Goal: Task Accomplishment & Management: Use online tool/utility

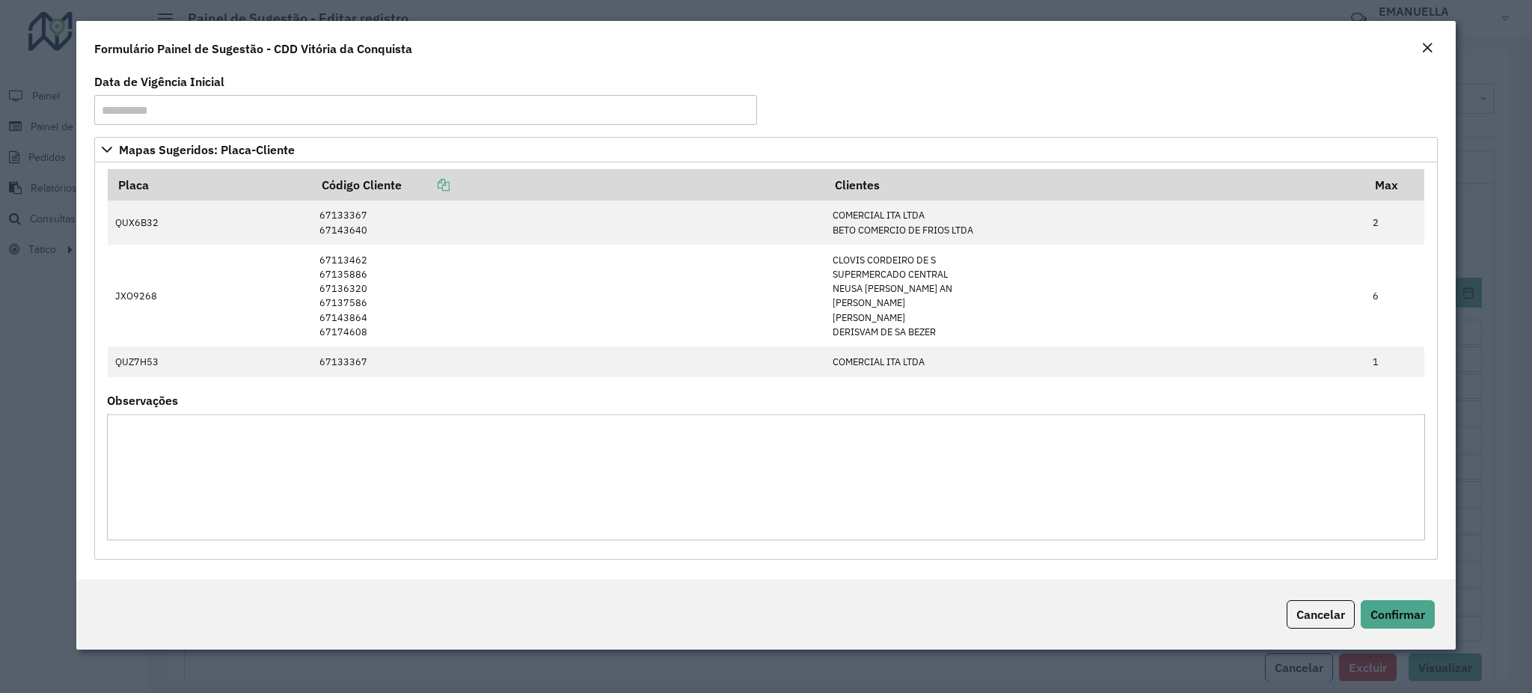
click at [1432, 43] on button "Close" at bounding box center [1427, 48] width 21 height 19
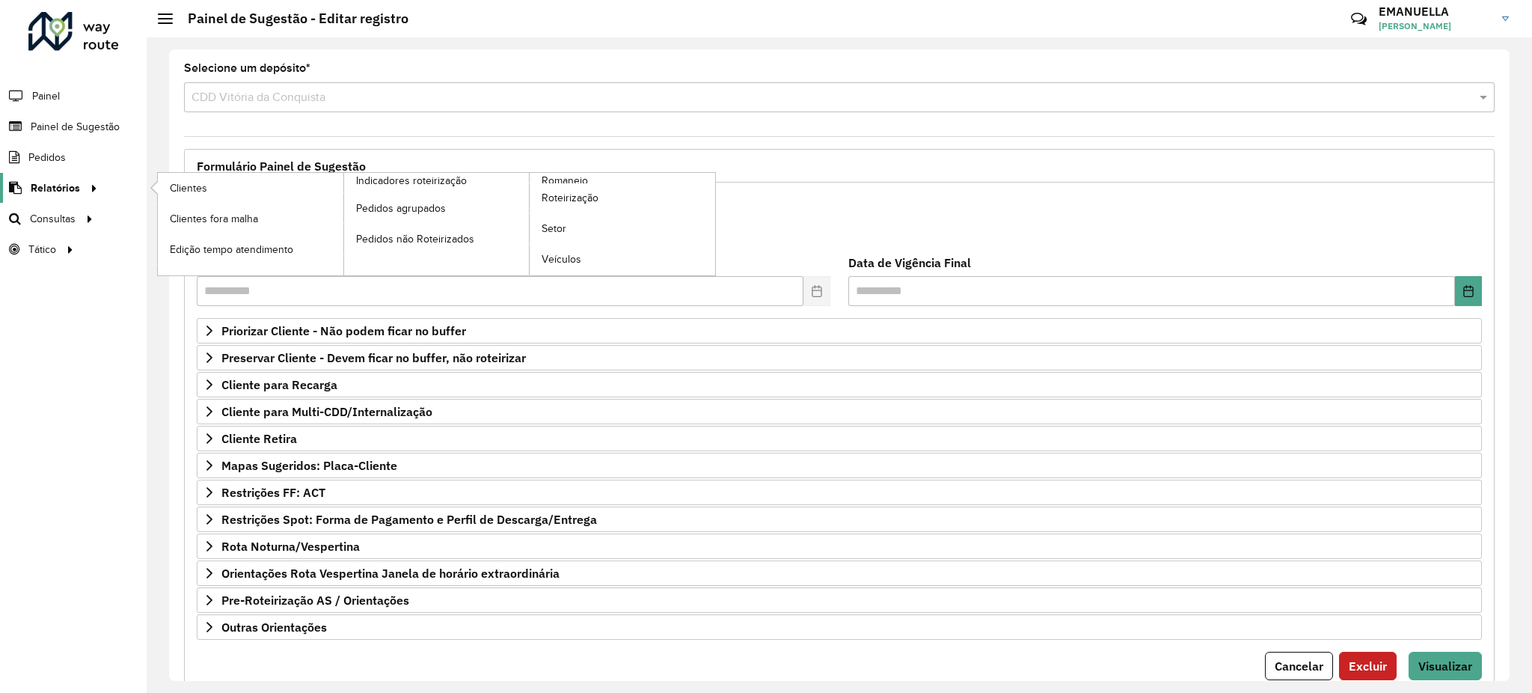
click at [64, 184] on span "Relatórios" at bounding box center [55, 188] width 49 height 16
click at [372, 230] on link "Pedidos não Roteirizados" at bounding box center [437, 239] width 186 height 30
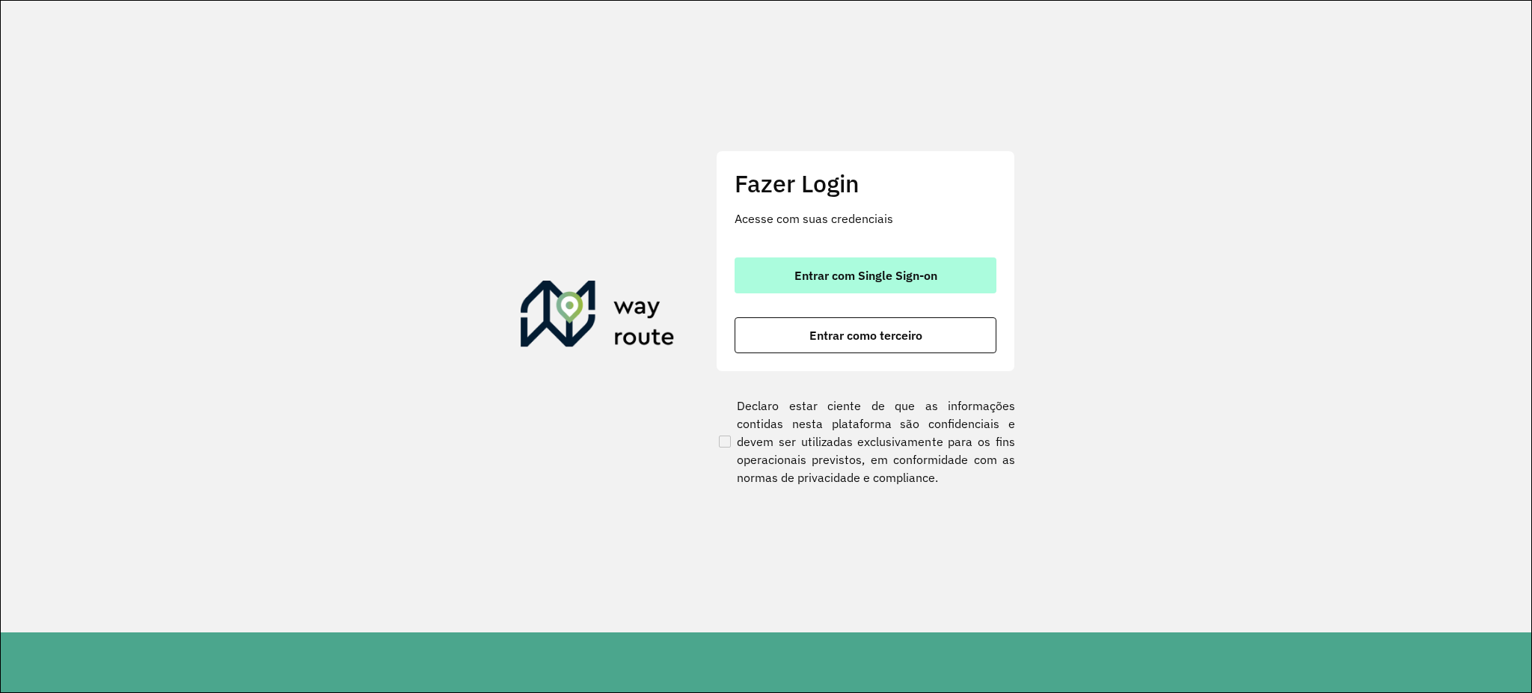
click at [879, 278] on span "Entrar com Single Sign-on" at bounding box center [865, 275] width 143 height 12
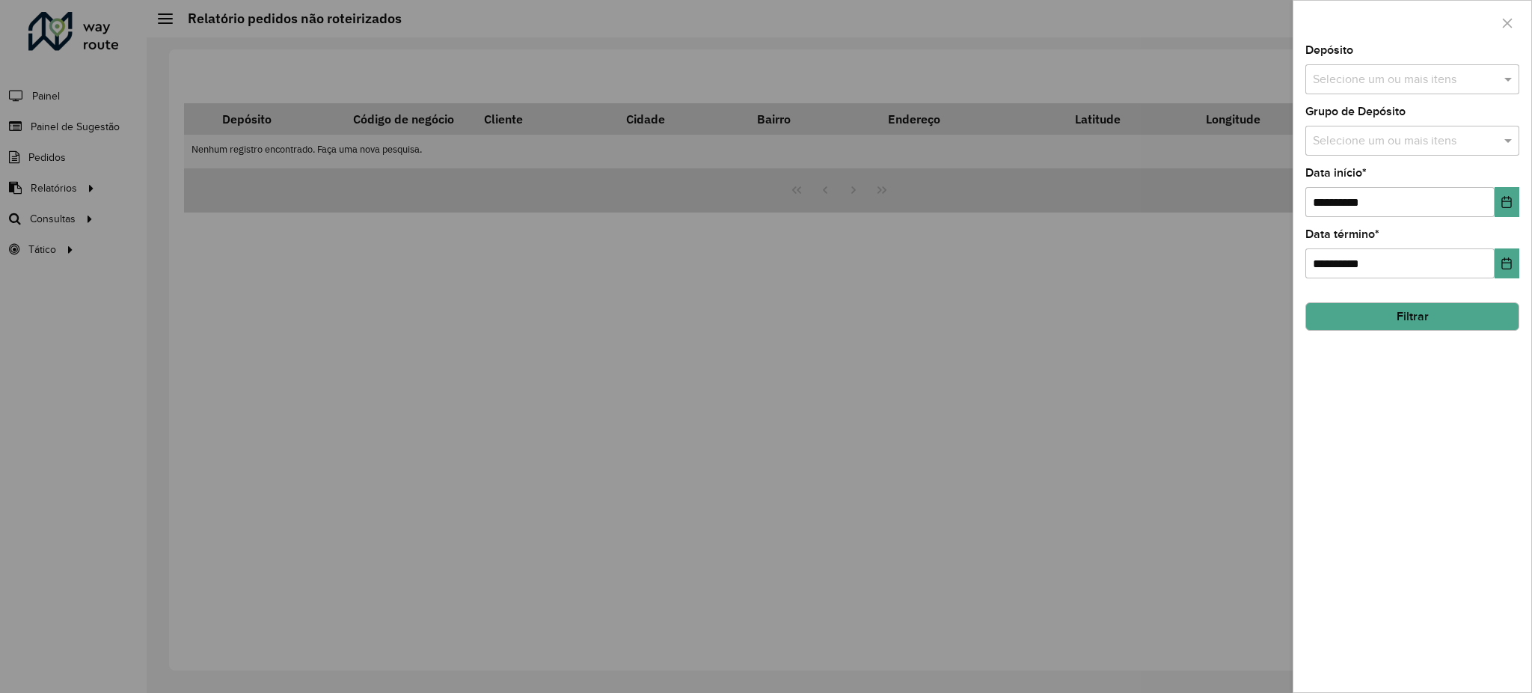
click at [42, 180] on div at bounding box center [766, 346] width 1532 height 693
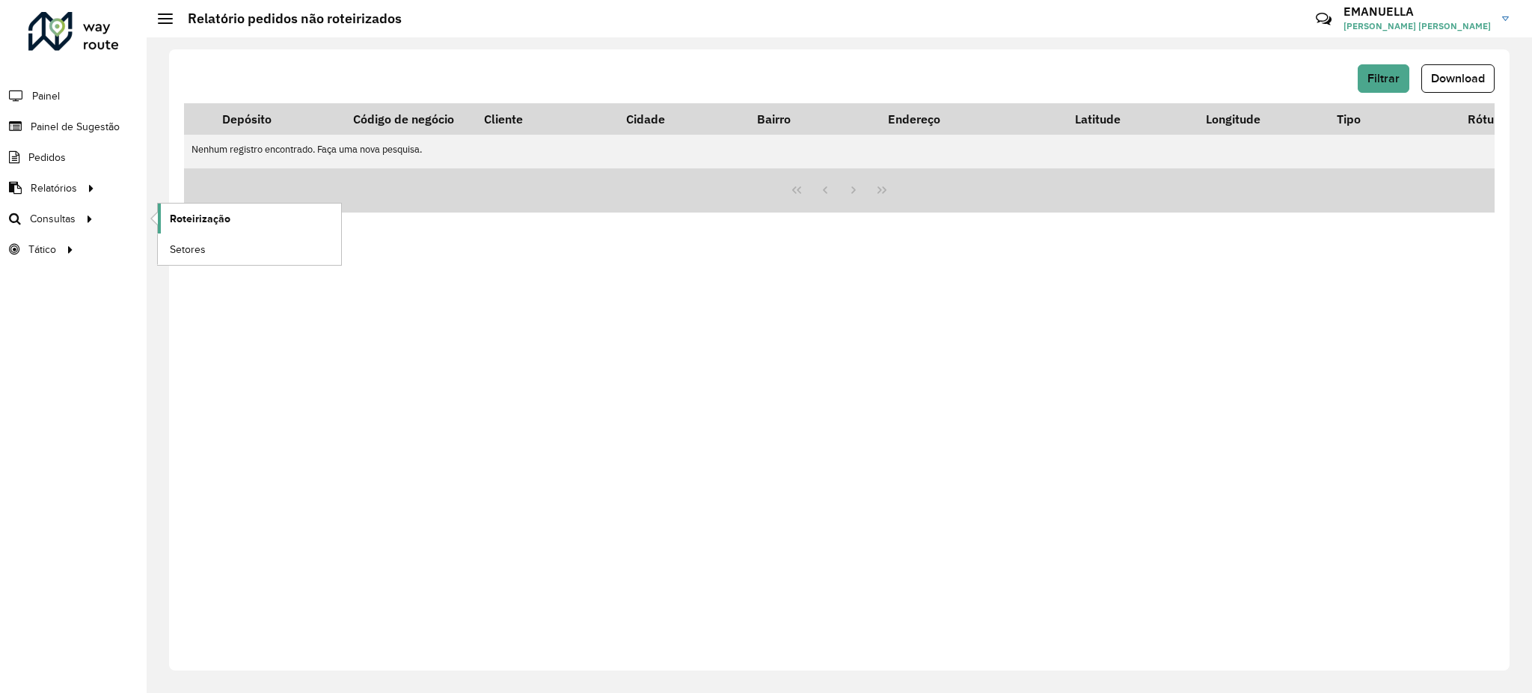
click at [199, 217] on span "Roteirização" at bounding box center [200, 219] width 61 height 16
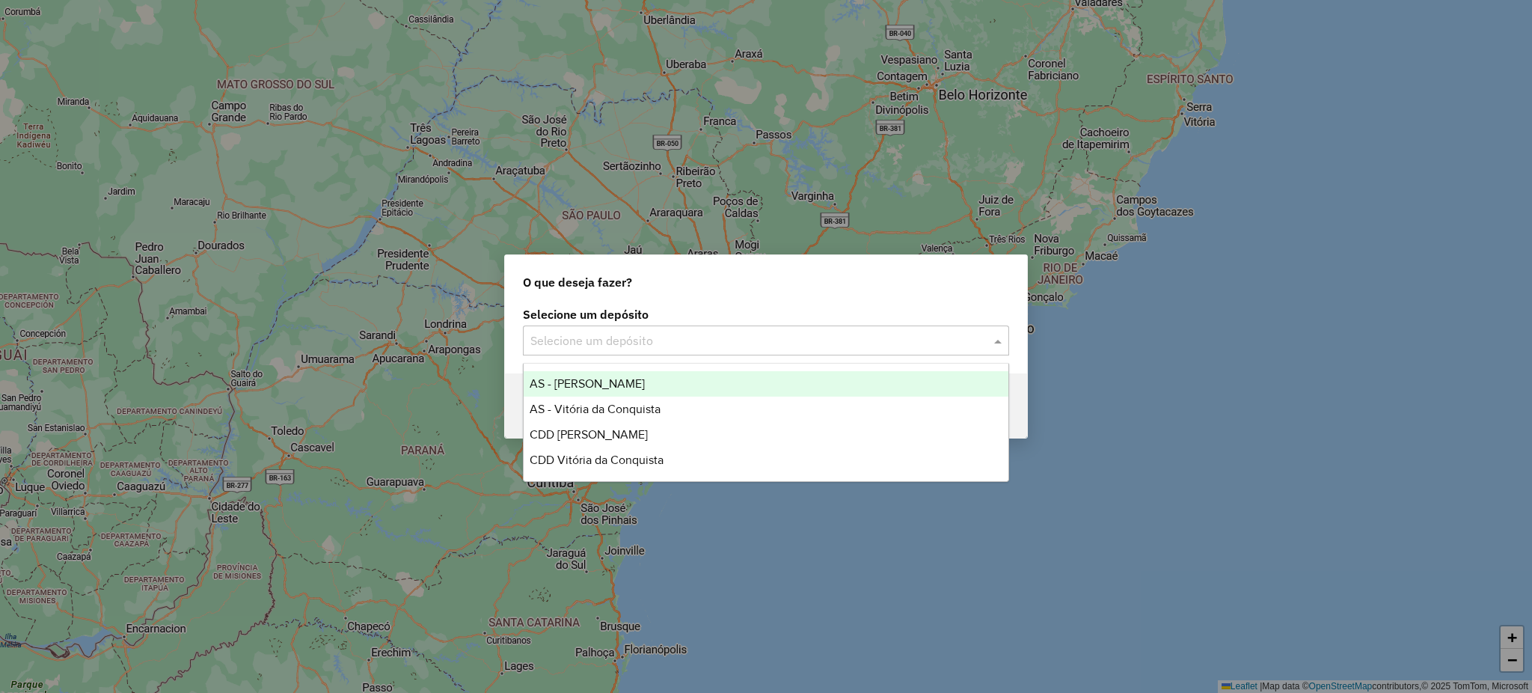
click at [649, 343] on input "text" at bounding box center [750, 341] width 441 height 18
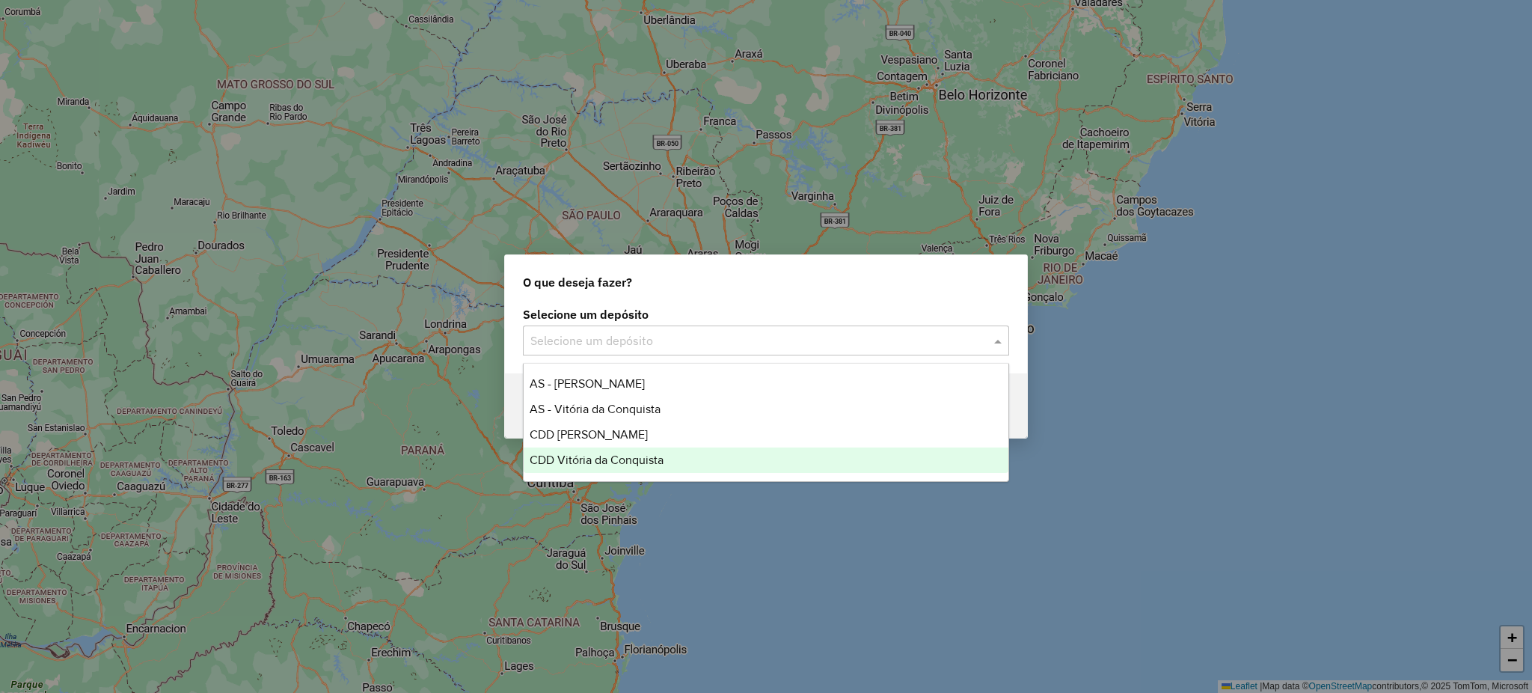
click at [593, 455] on span "CDD Vitória da Conquista" at bounding box center [597, 459] width 134 height 13
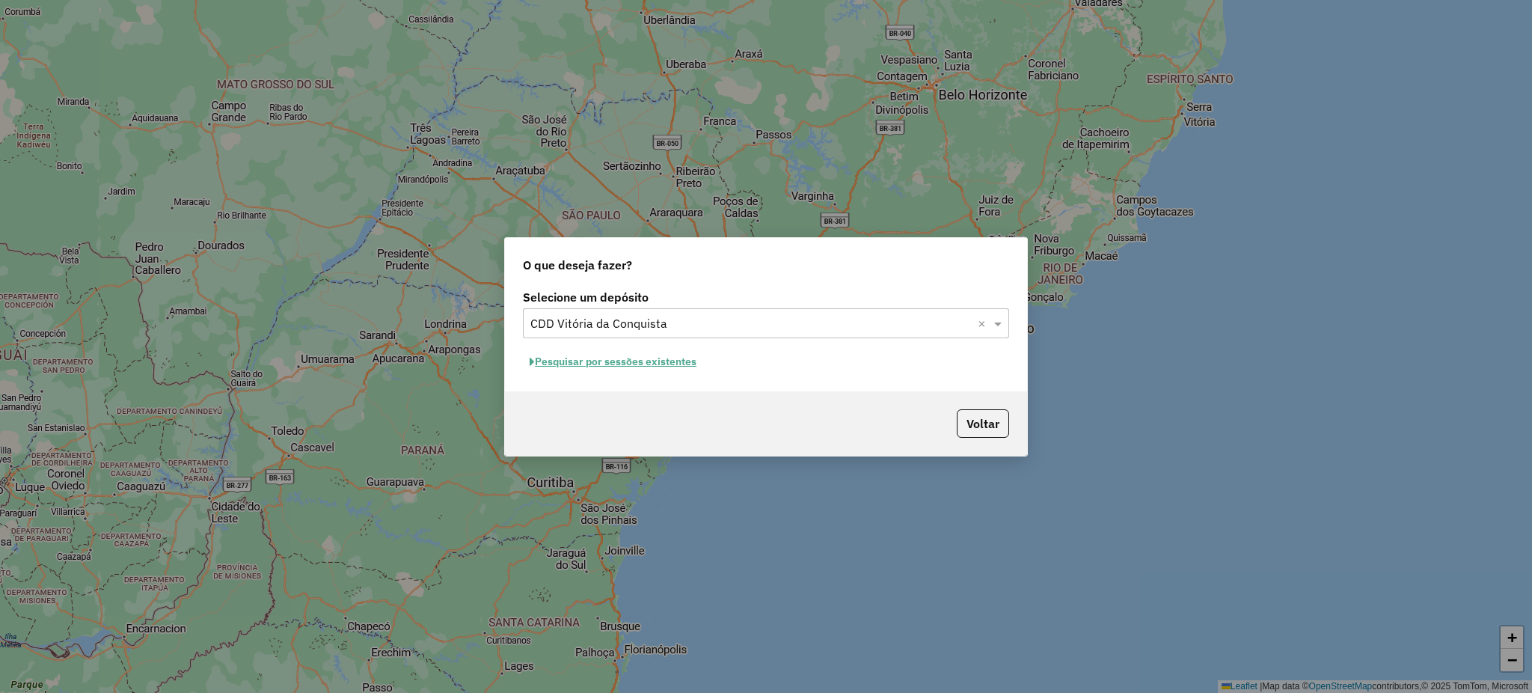
click at [622, 364] on button "Pesquisar por sessões existentes" at bounding box center [613, 361] width 180 height 23
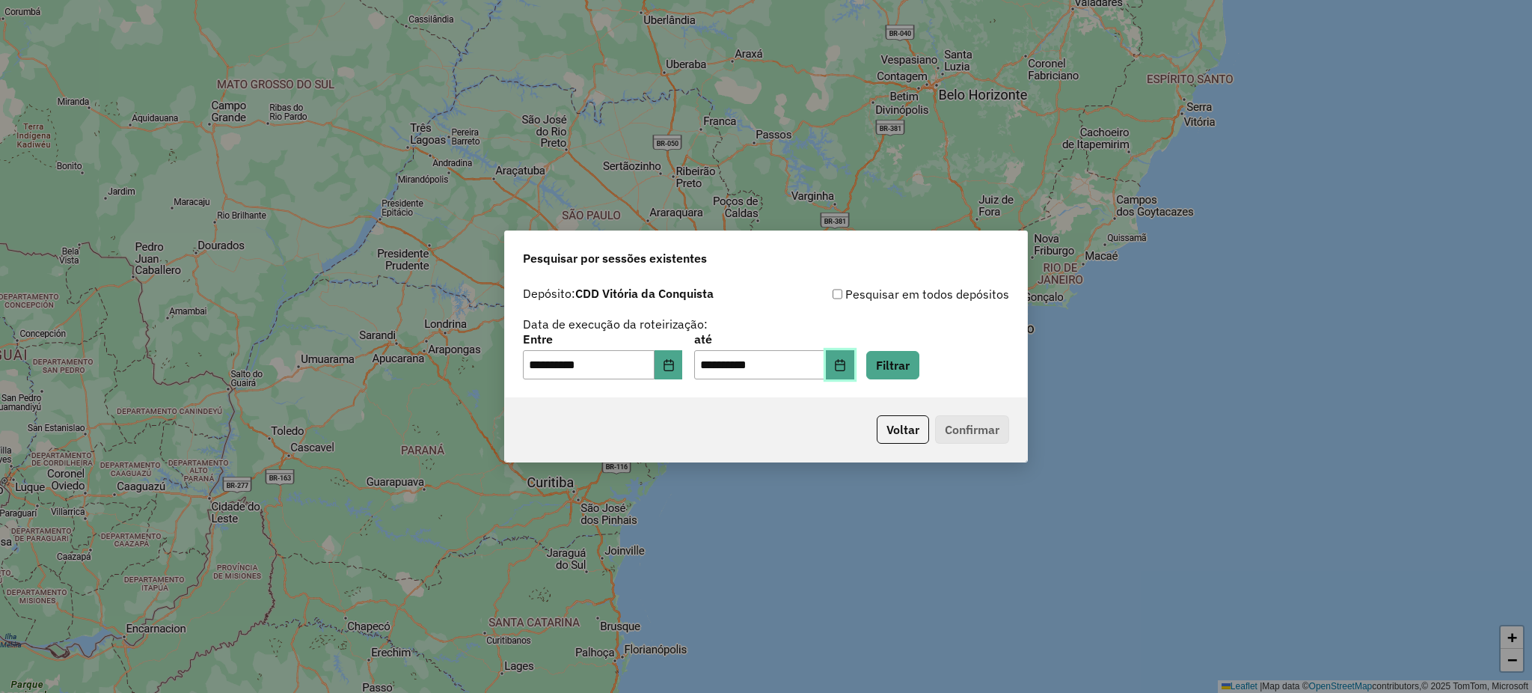
click at [854, 373] on button "Choose Date" at bounding box center [840, 365] width 28 height 30
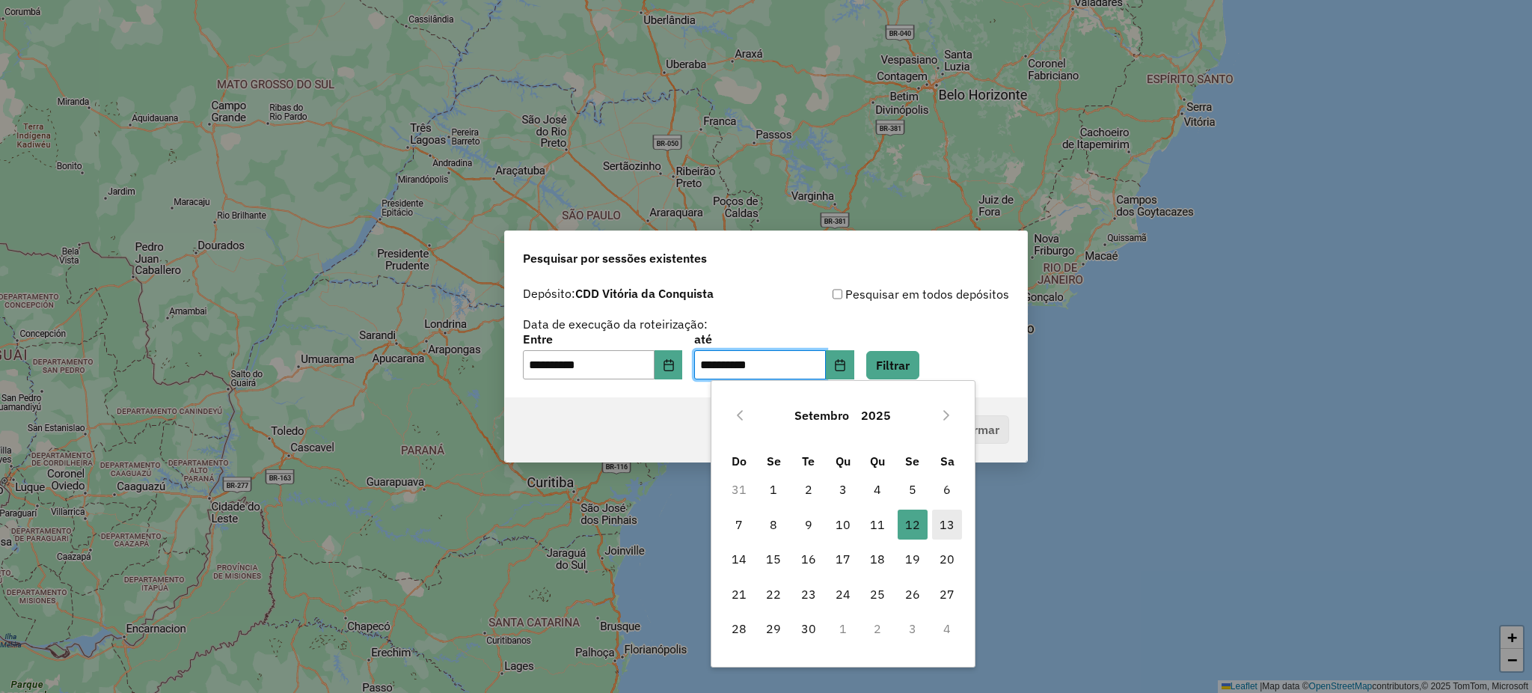
click at [947, 518] on span "13" at bounding box center [947, 524] width 30 height 30
type input "**********"
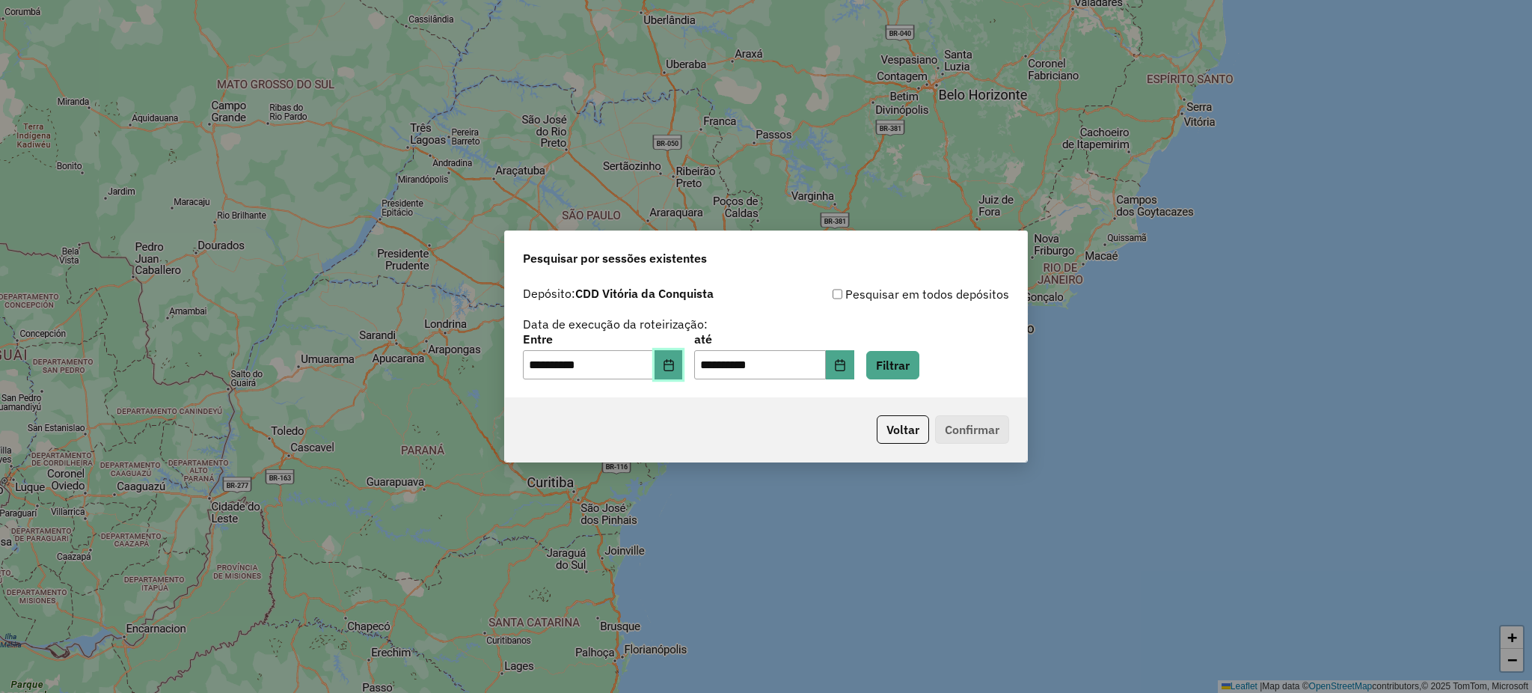
click at [678, 372] on button "Choose Date" at bounding box center [669, 365] width 28 height 30
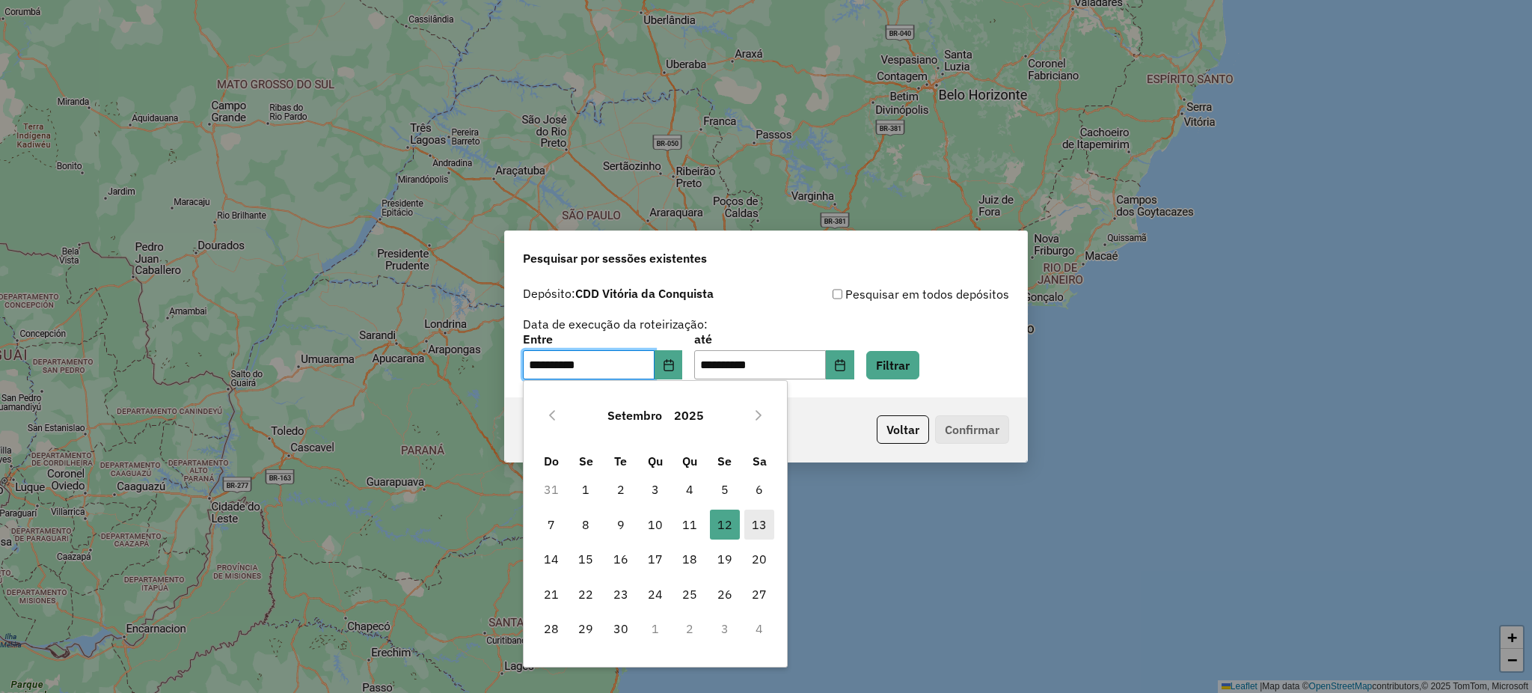
click at [756, 514] on span "13" at bounding box center [759, 524] width 30 height 30
type input "**********"
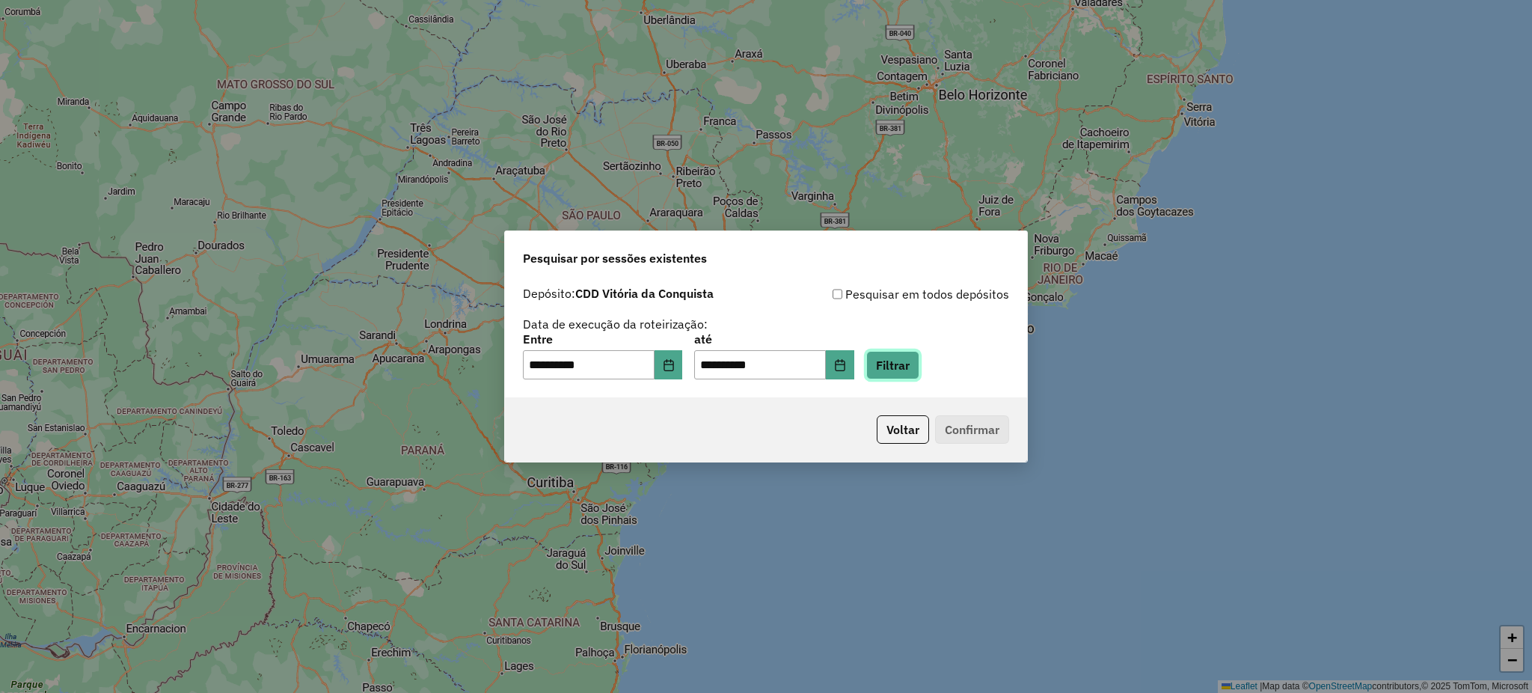
click at [919, 367] on button "Filtrar" at bounding box center [892, 365] width 53 height 28
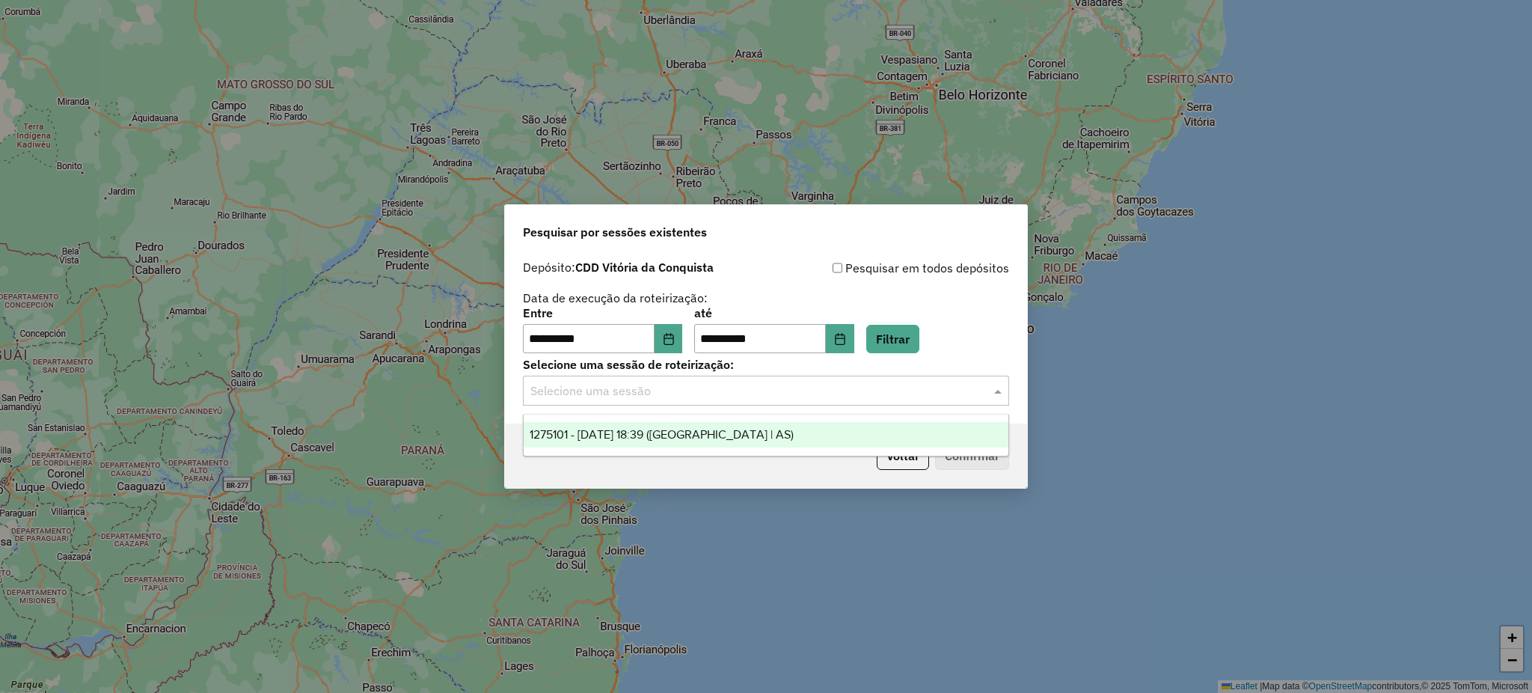
click at [847, 401] on div "Selecione uma sessão" at bounding box center [766, 391] width 486 height 30
click at [750, 431] on div "1275101 - 13/09/2025 18:39 (Rota | AS)" at bounding box center [766, 434] width 485 height 25
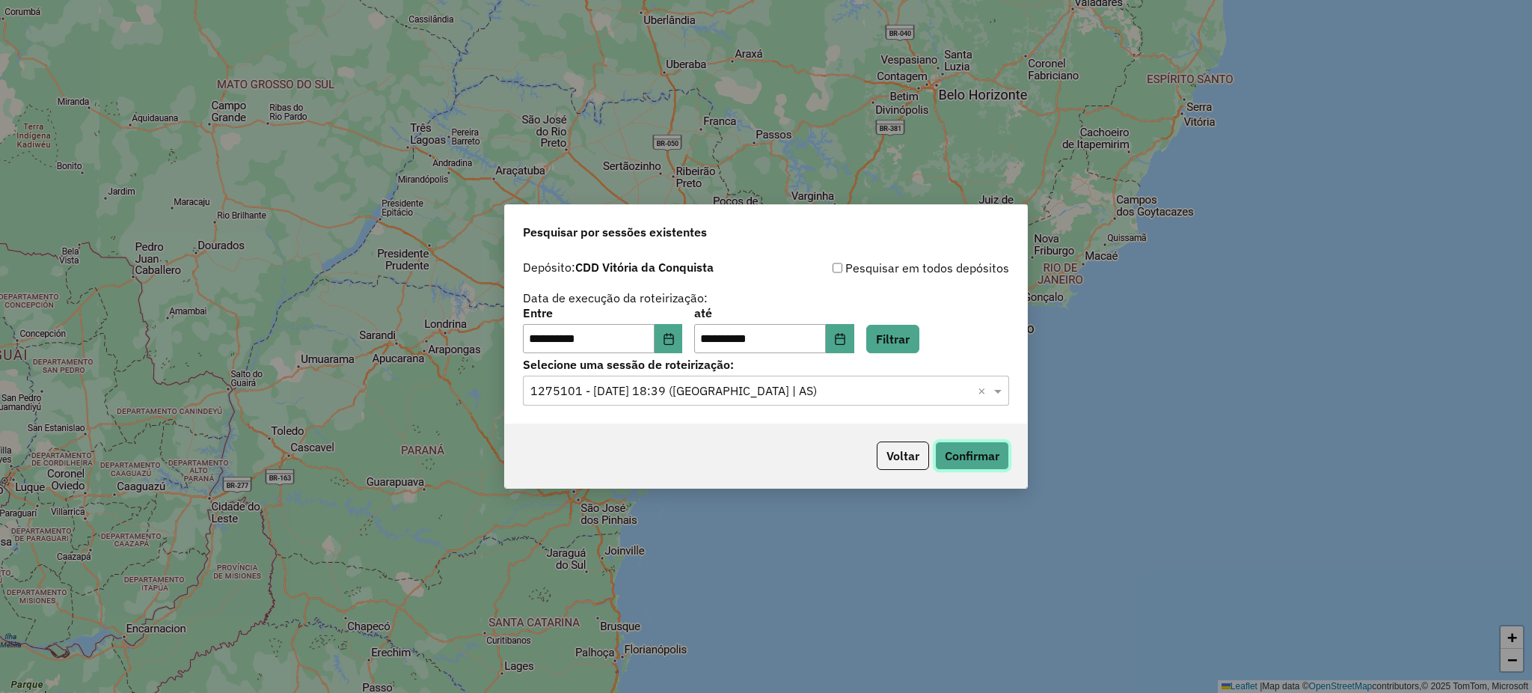
click at [966, 456] on button "Confirmar" at bounding box center [972, 455] width 74 height 28
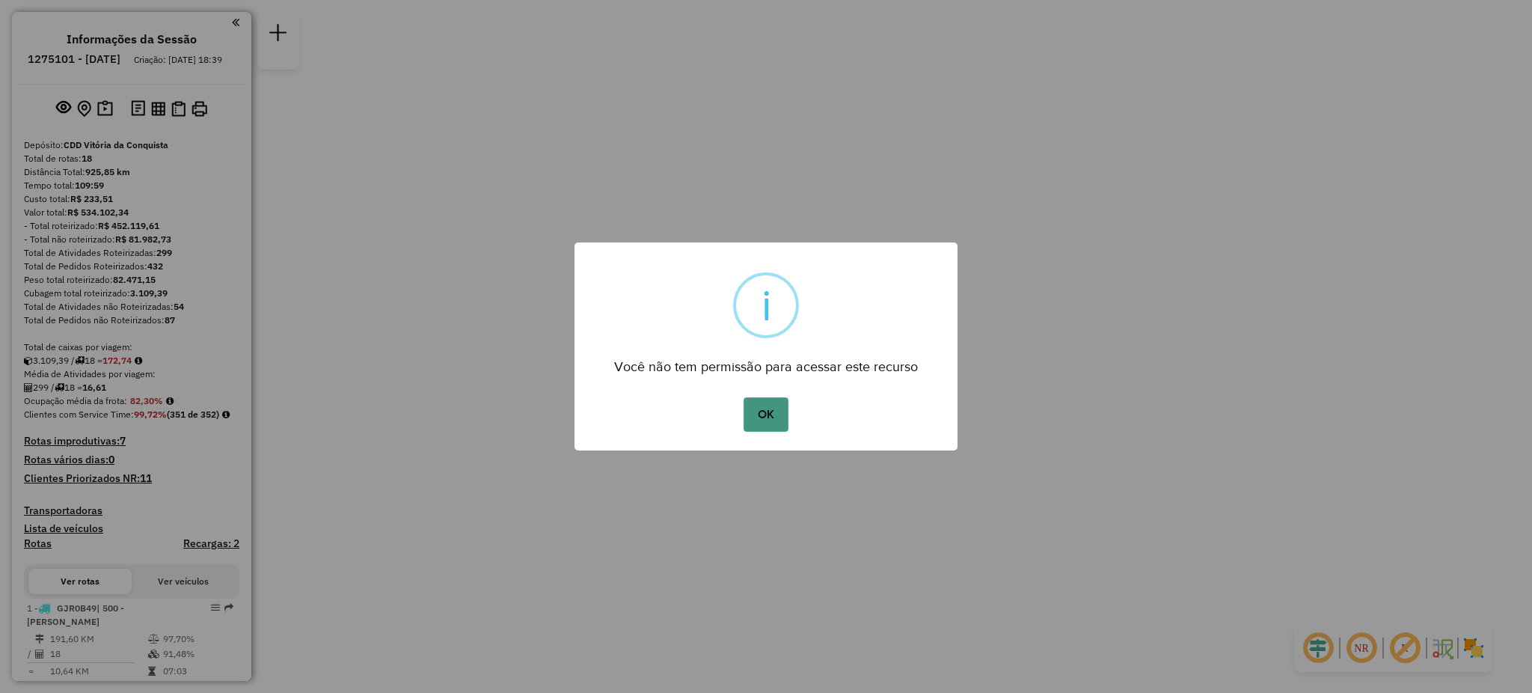
click at [755, 412] on button "OK" at bounding box center [766, 414] width 44 height 34
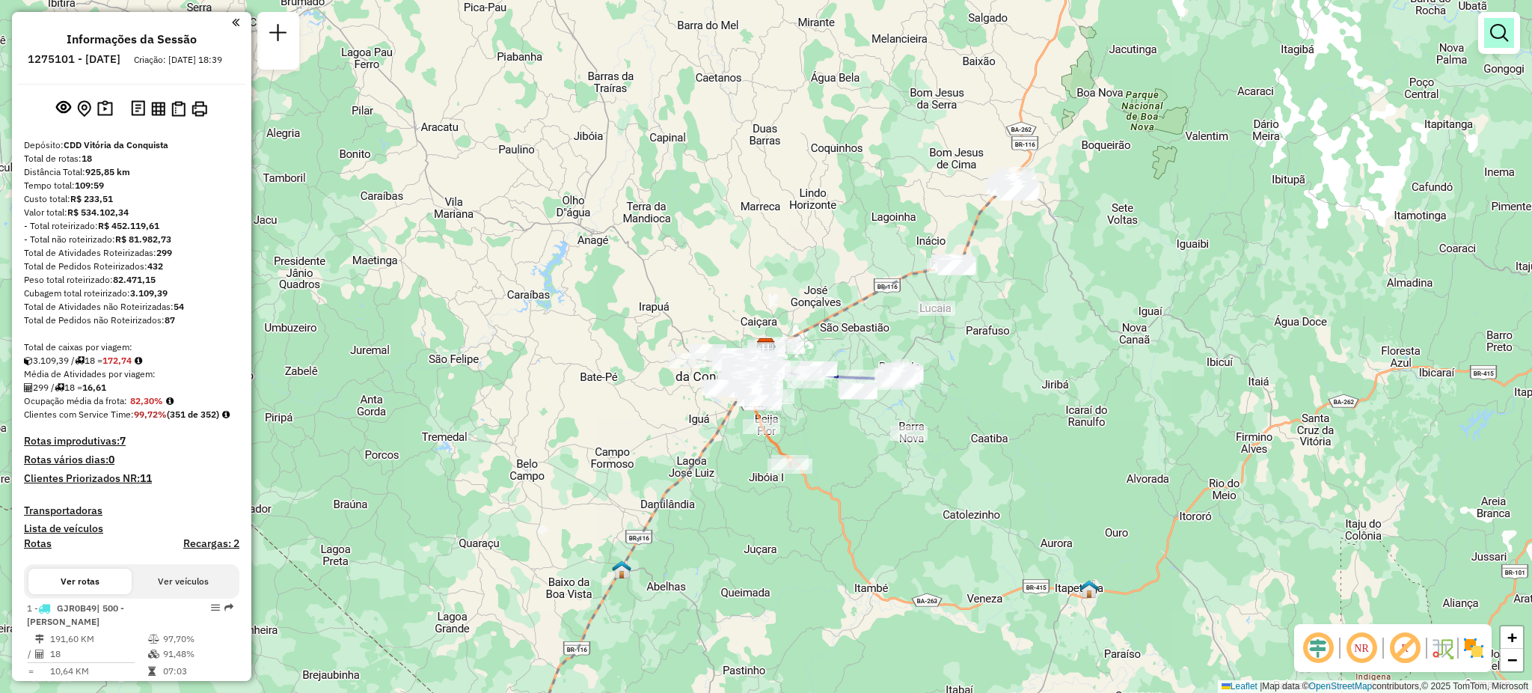
click at [1498, 28] on em at bounding box center [1499, 33] width 18 height 18
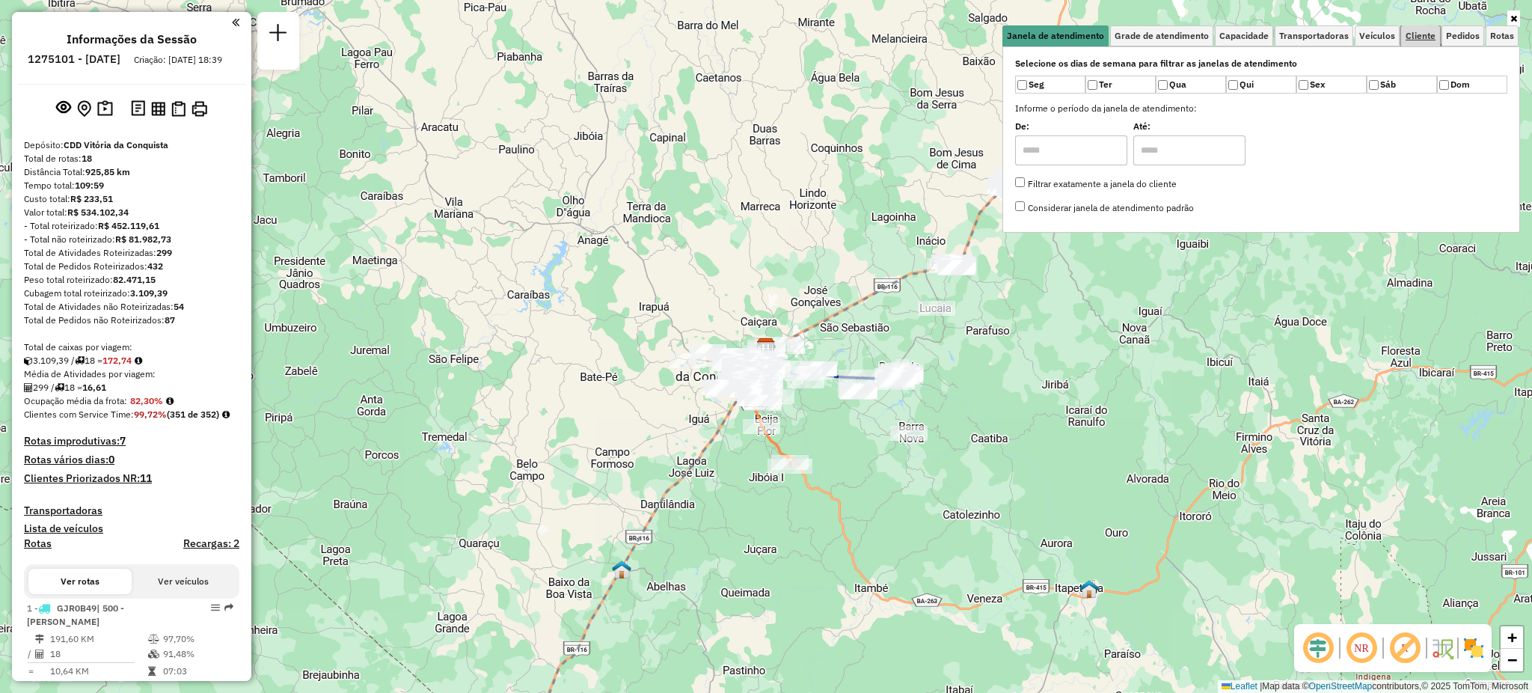
click at [1426, 36] on span "Cliente" at bounding box center [1421, 35] width 30 height 9
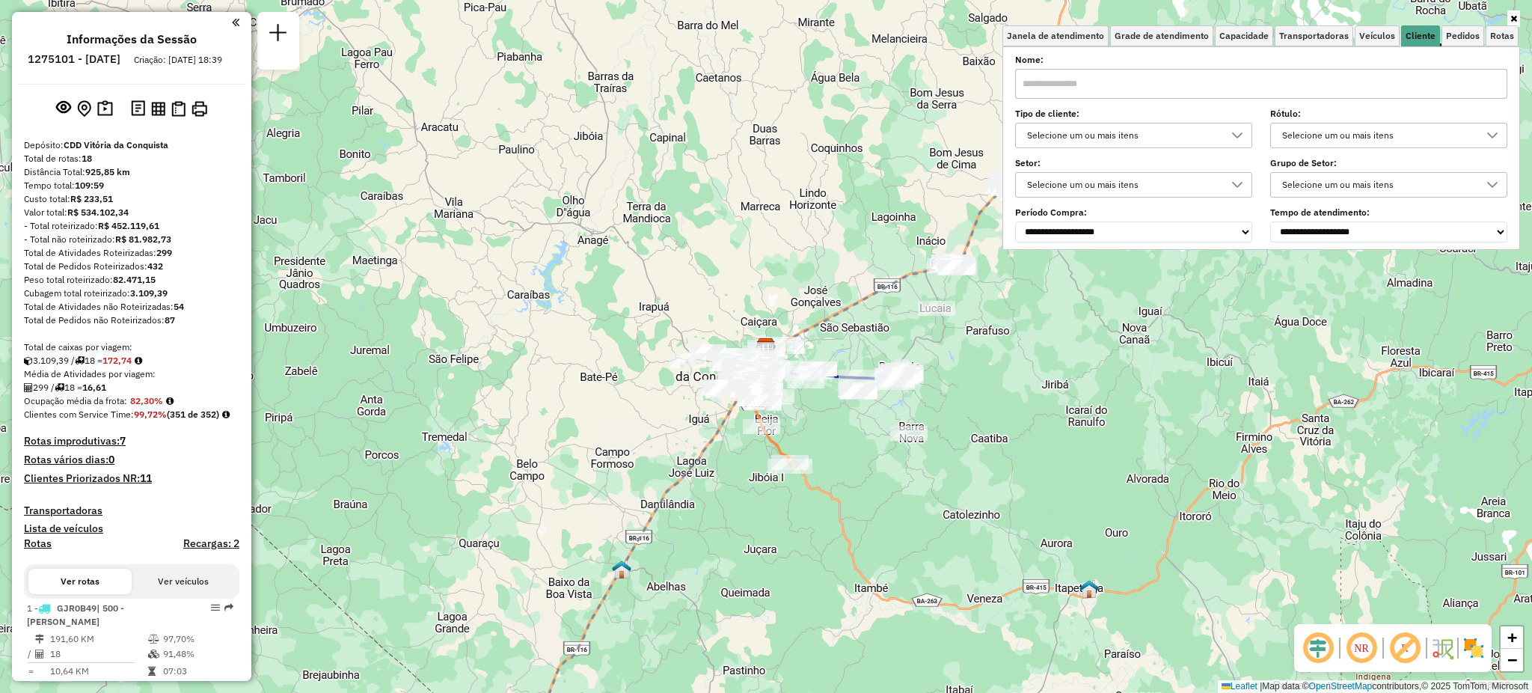
click at [1171, 81] on input "text" at bounding box center [1261, 84] width 492 height 30
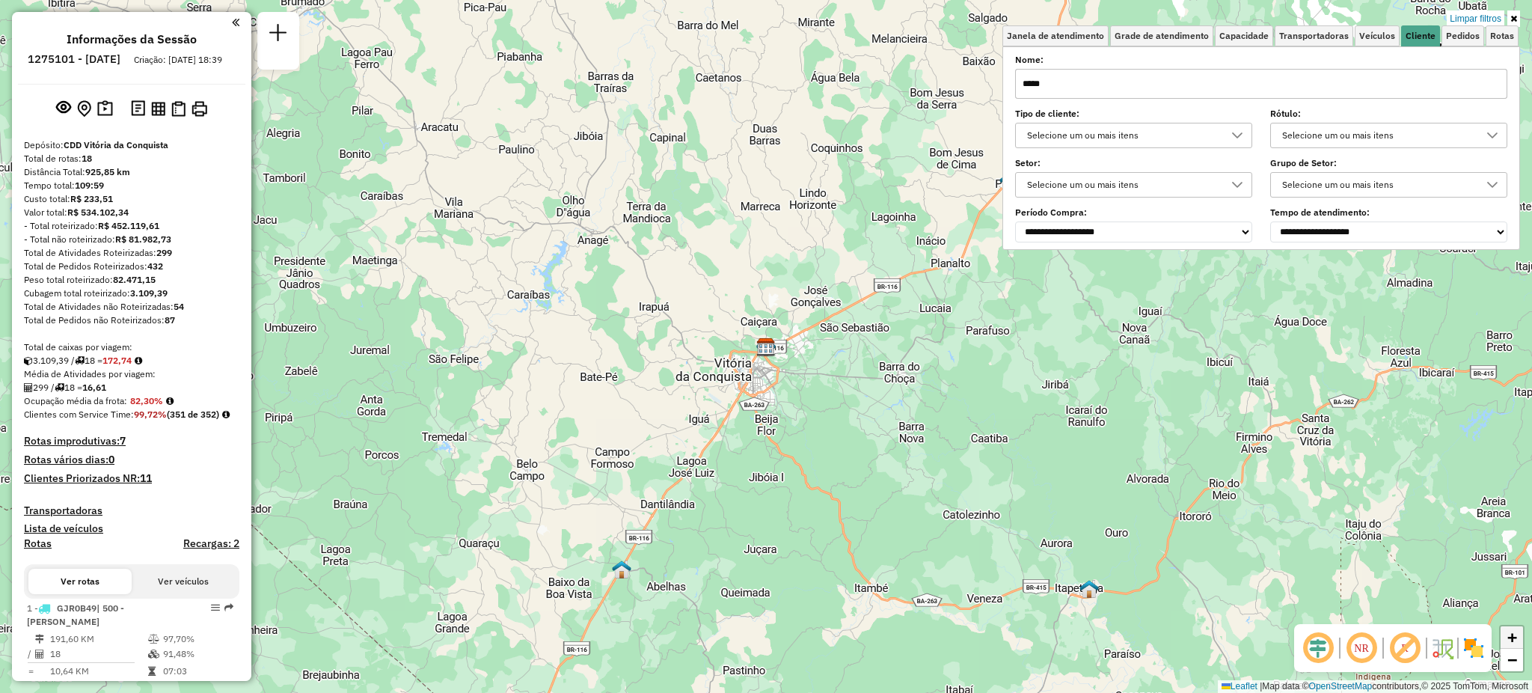
click at [1513, 640] on span "+" at bounding box center [1512, 637] width 10 height 19
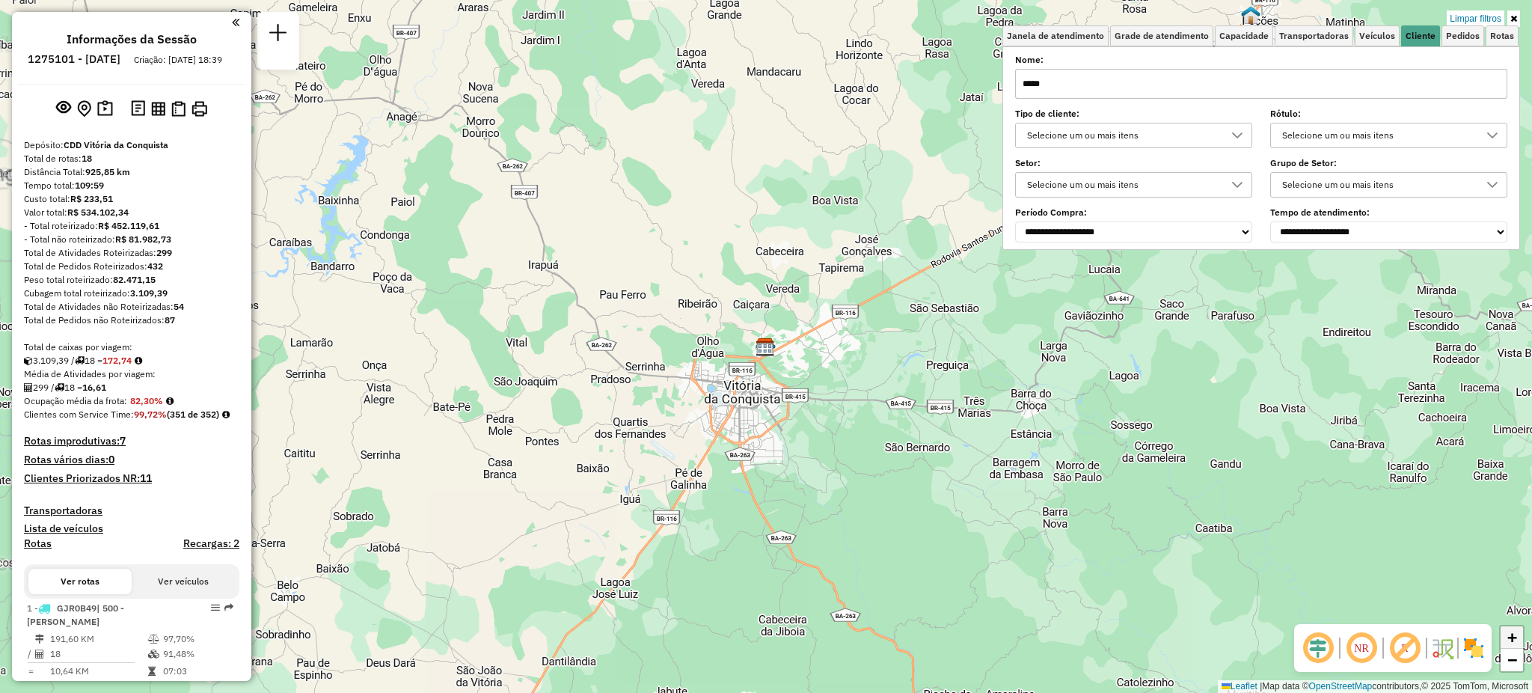
click at [1513, 640] on span "+" at bounding box center [1512, 637] width 10 height 19
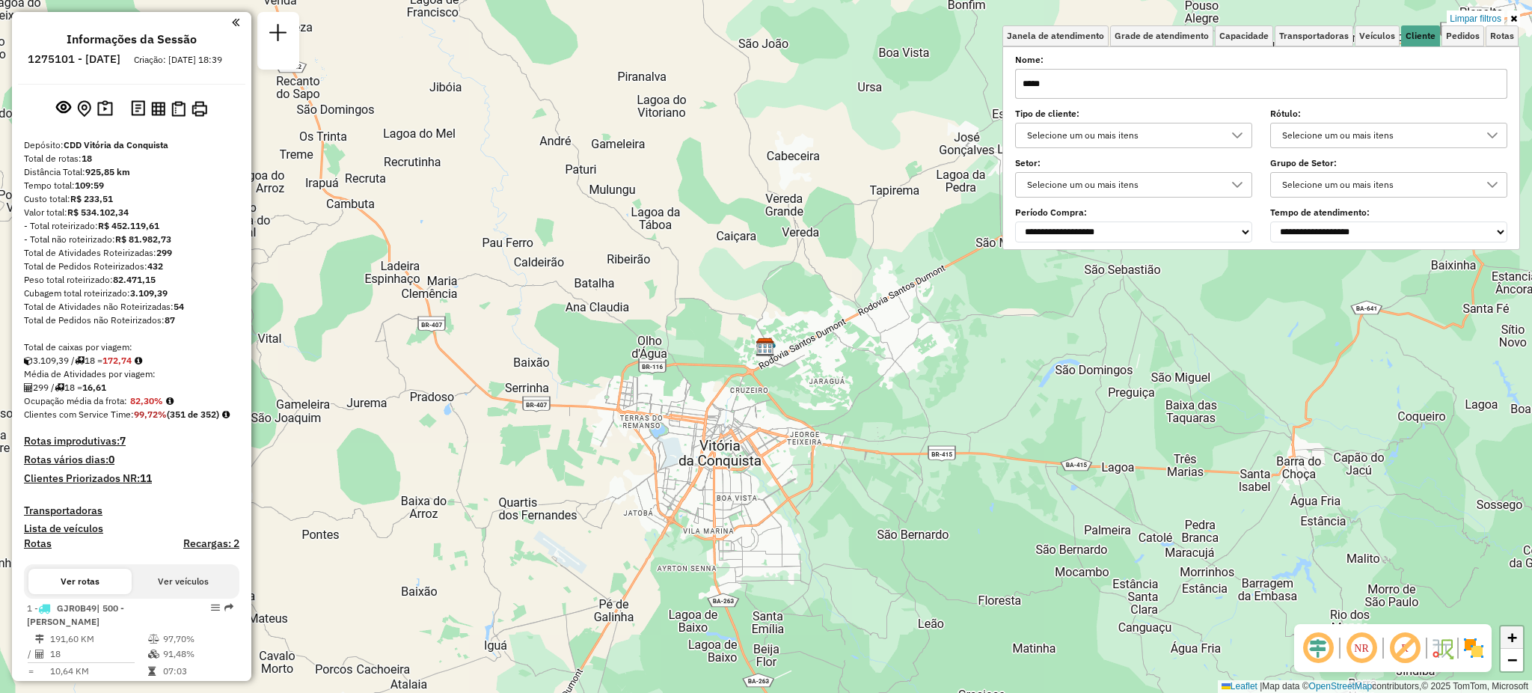
click at [1513, 640] on span "+" at bounding box center [1512, 637] width 10 height 19
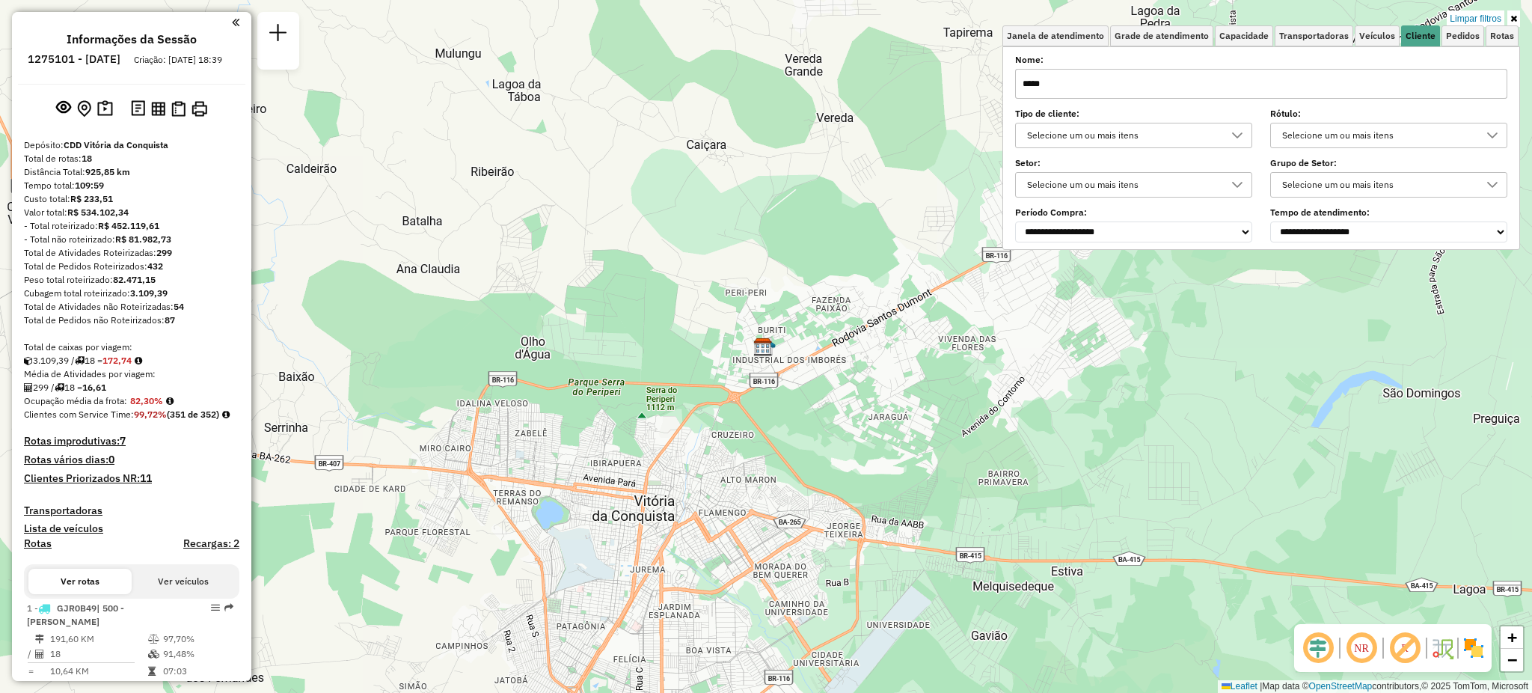
click at [748, 476] on div "Limpar filtros Janela de atendimento Grade de atendimento Capacidade Transporta…" at bounding box center [766, 346] width 1532 height 693
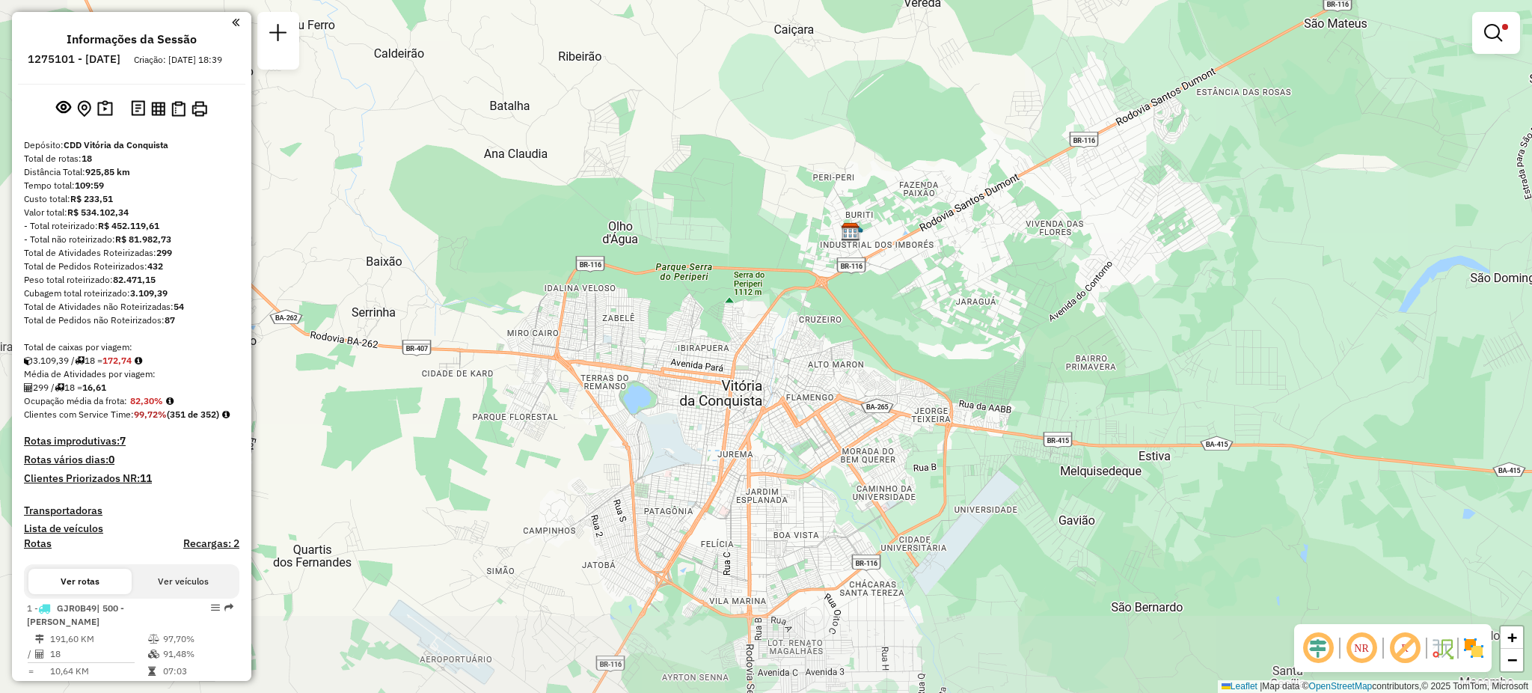
drag, startPoint x: 748, startPoint y: 476, endPoint x: 832, endPoint y: 360, distance: 143.0
click at [832, 360] on div "Limpar filtros Janela de atendimento Grade de atendimento Capacidade Transporta…" at bounding box center [766, 346] width 1532 height 693
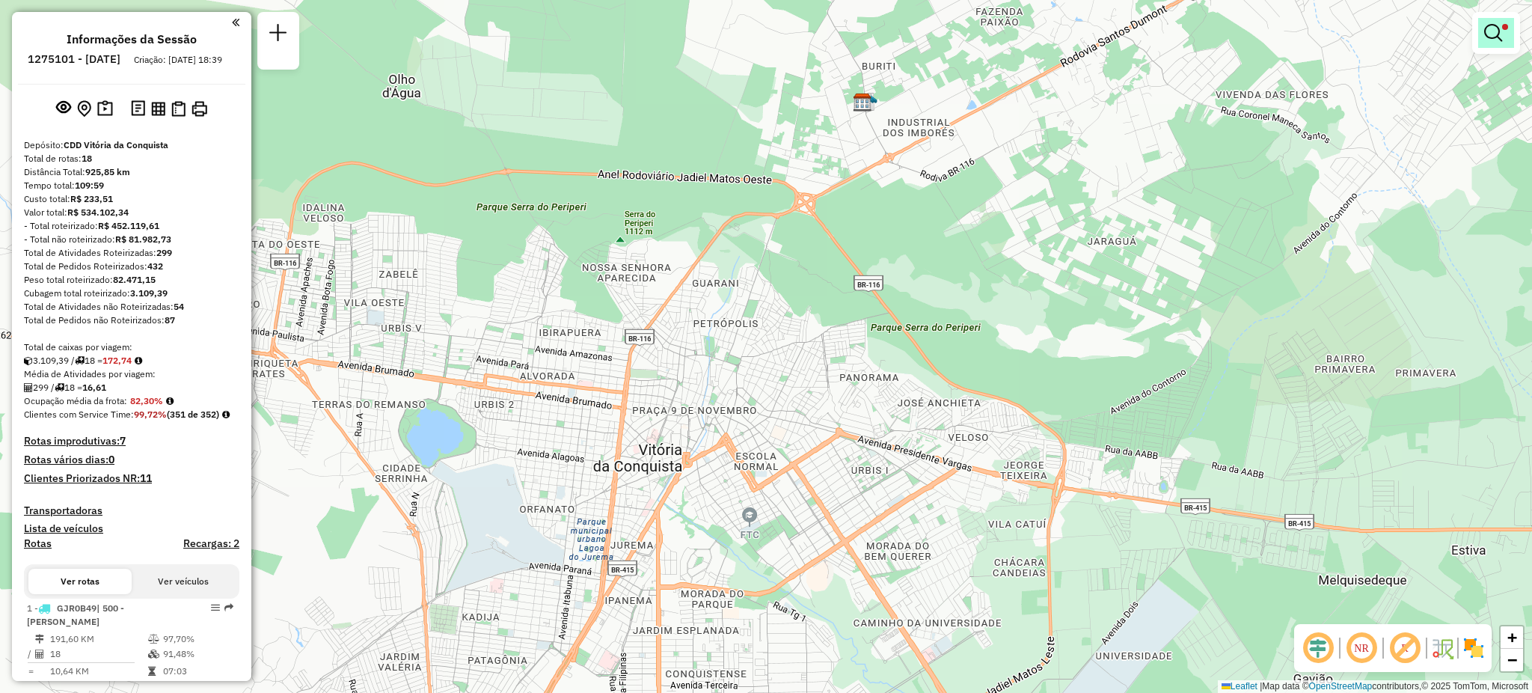
click at [1488, 37] on em at bounding box center [1493, 33] width 18 height 18
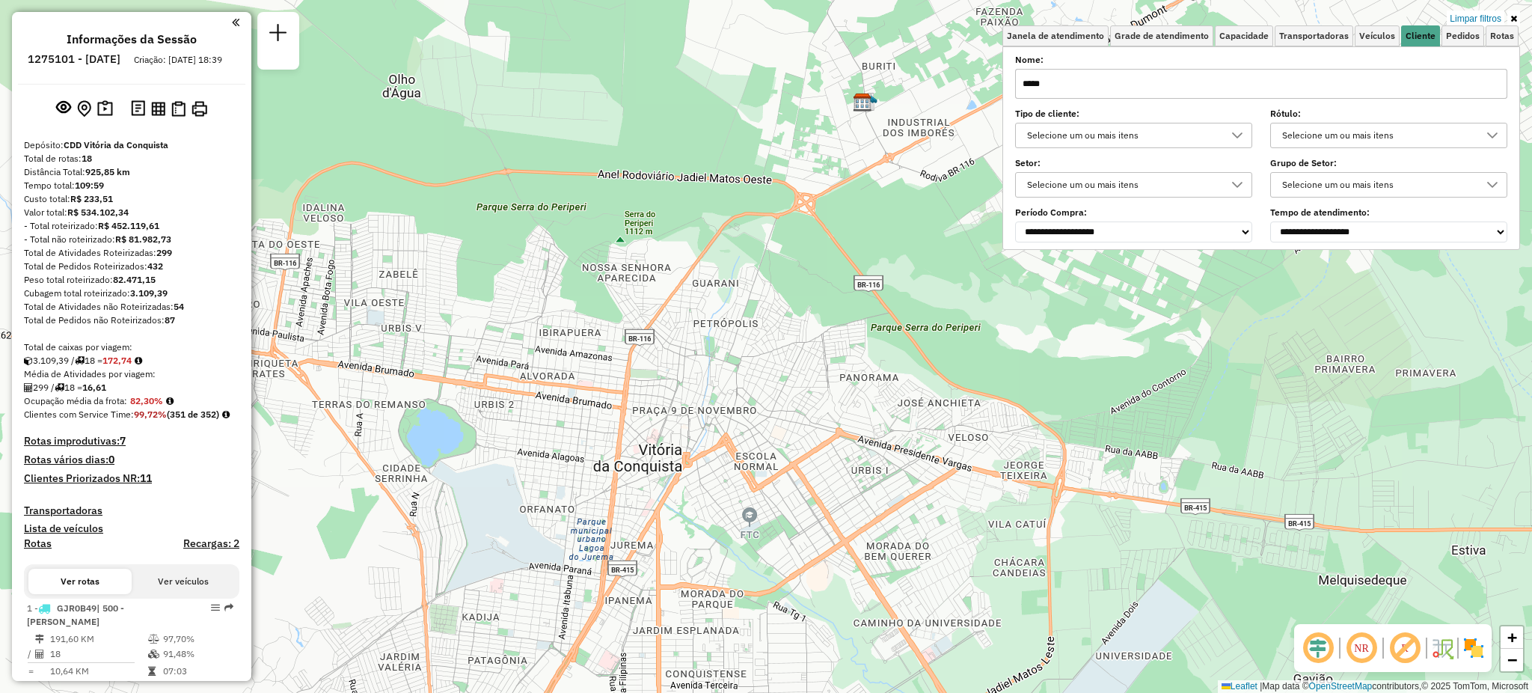
click at [1109, 78] on input "*****" at bounding box center [1261, 84] width 492 height 30
type input "*"
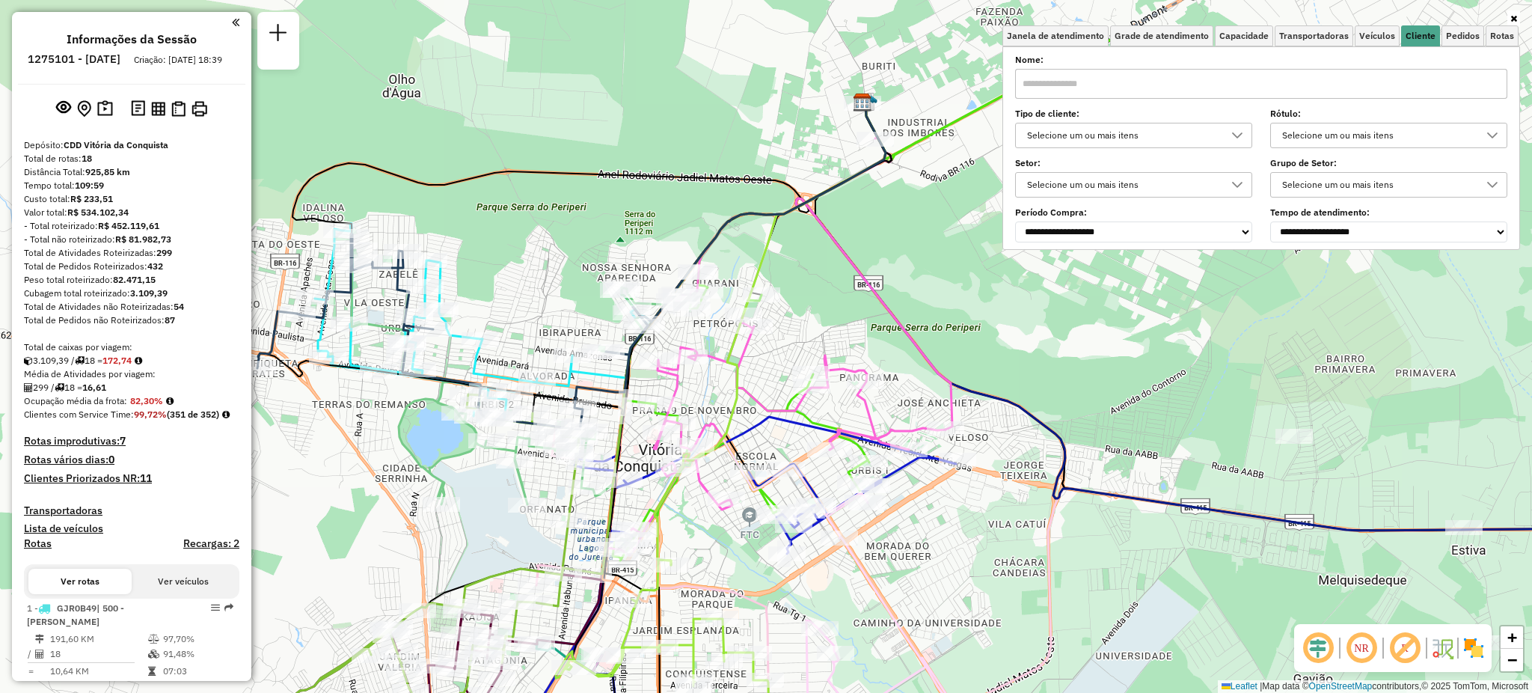
click at [1002, 334] on div "Janela de atendimento Grade de atendimento Capacidade Transportadoras Veículos …" at bounding box center [766, 346] width 1532 height 693
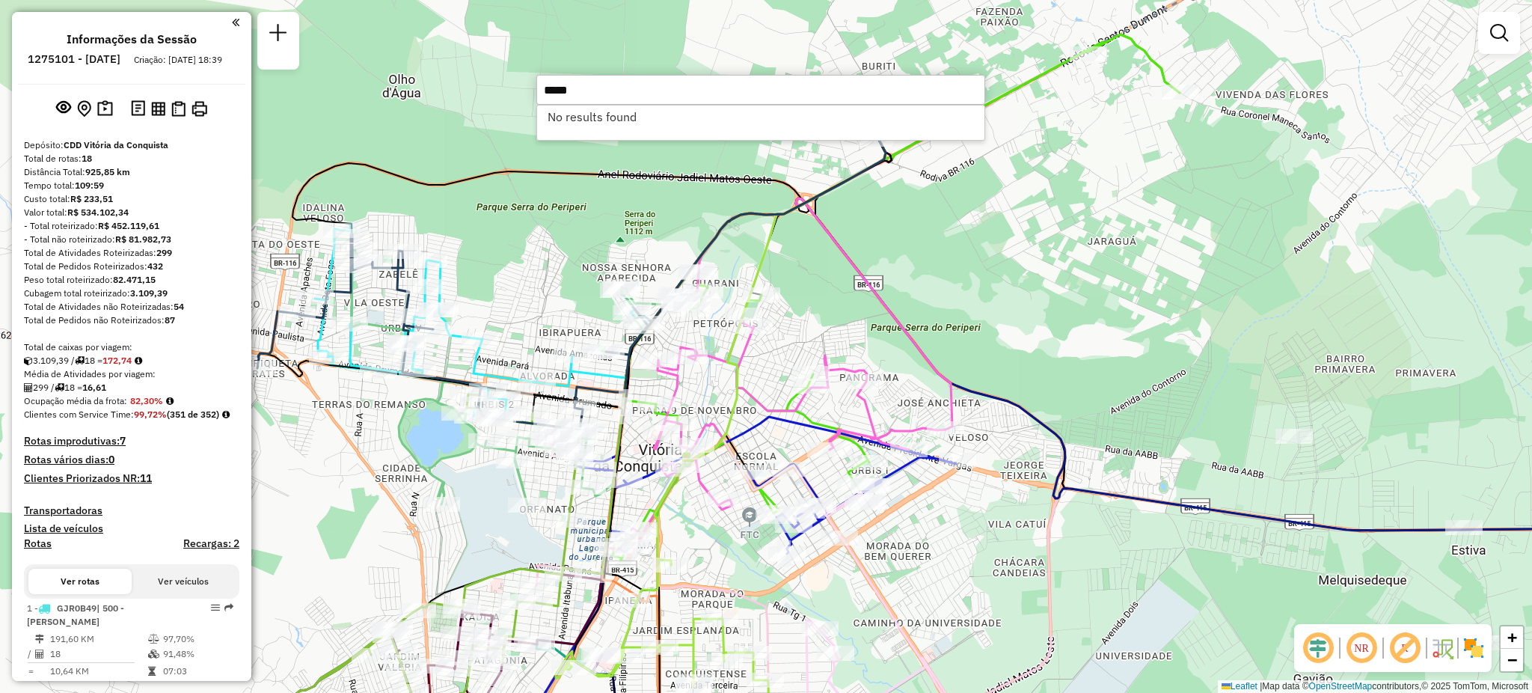
type input "*****"
click at [1355, 642] on em at bounding box center [1361, 648] width 36 height 36
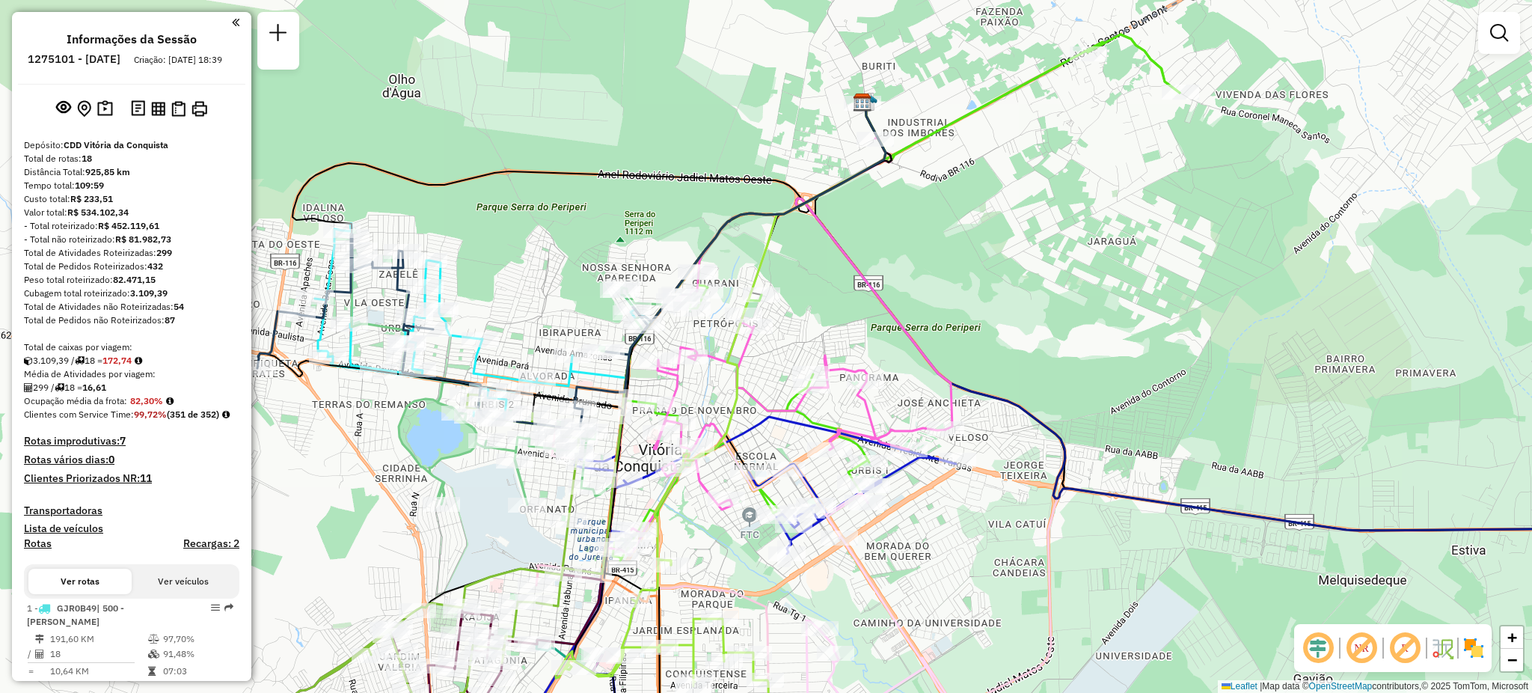
click at [1355, 642] on em at bounding box center [1361, 648] width 36 height 36
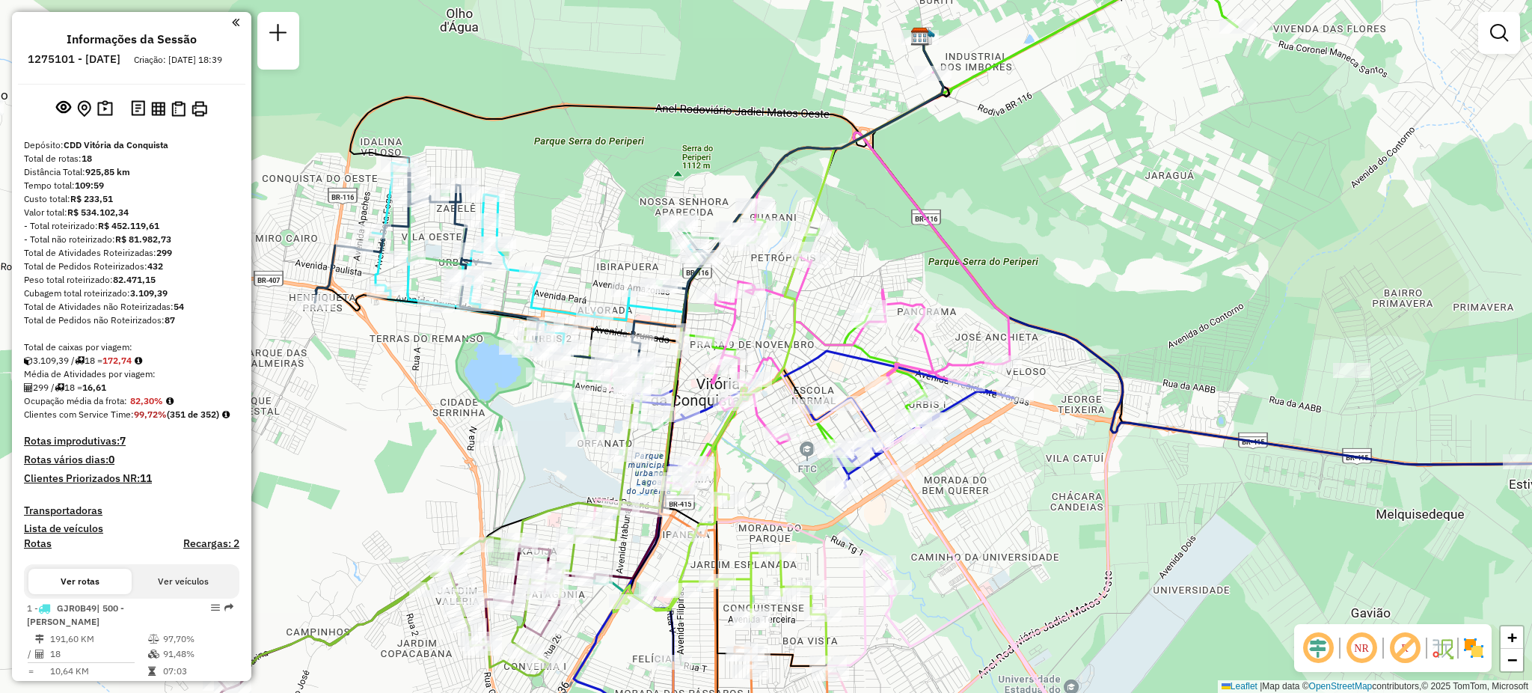
drag, startPoint x: 1018, startPoint y: 289, endPoint x: 1076, endPoint y: 223, distance: 87.5
click at [1076, 223] on div "Janela de atendimento Grade de atendimento Capacidade Transportadoras Veículos …" at bounding box center [766, 346] width 1532 height 693
click at [1322, 651] on em at bounding box center [1318, 648] width 36 height 36
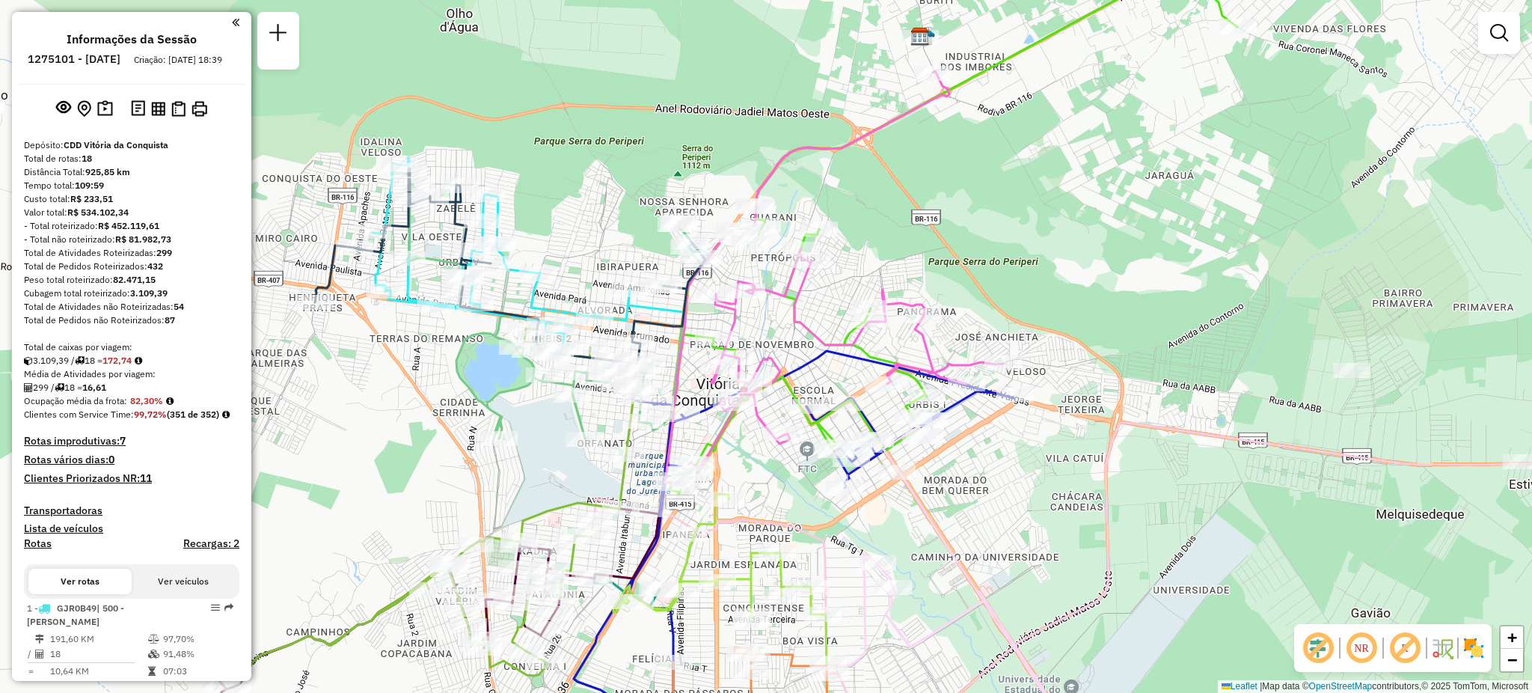
click at [1414, 652] on em at bounding box center [1405, 648] width 36 height 36
click at [1411, 648] on em at bounding box center [1405, 648] width 36 height 36
click at [1447, 651] on img at bounding box center [1442, 648] width 24 height 24
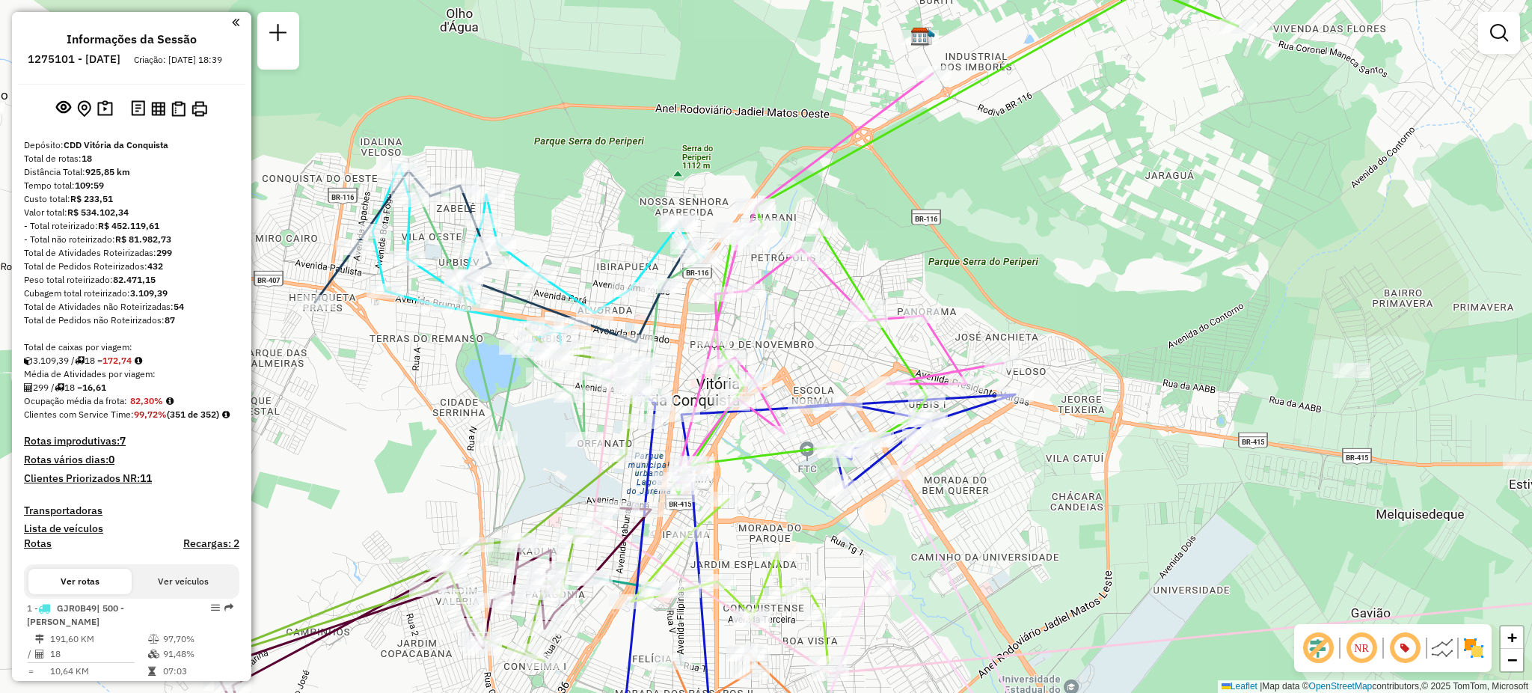
click at [1443, 653] on img at bounding box center [1442, 648] width 24 height 24
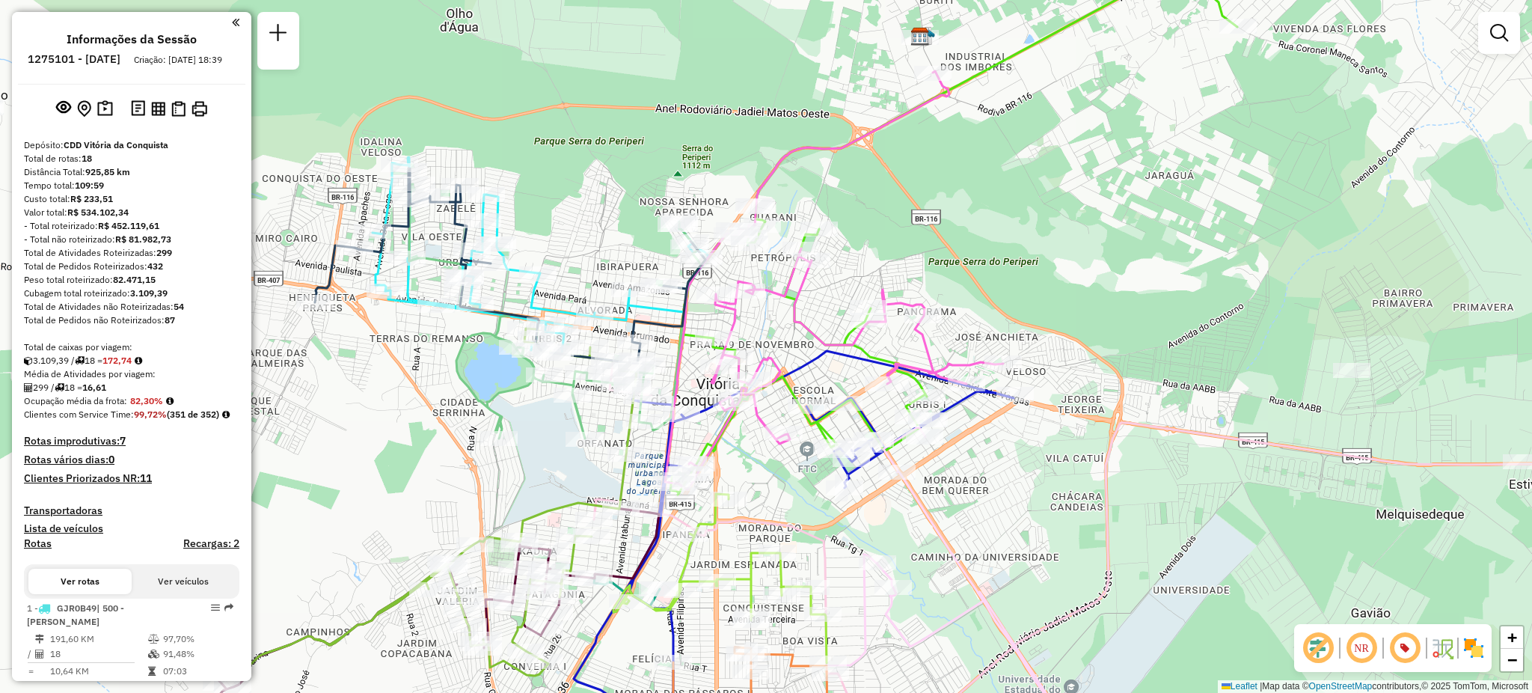
click at [1472, 646] on img at bounding box center [1474, 648] width 24 height 24
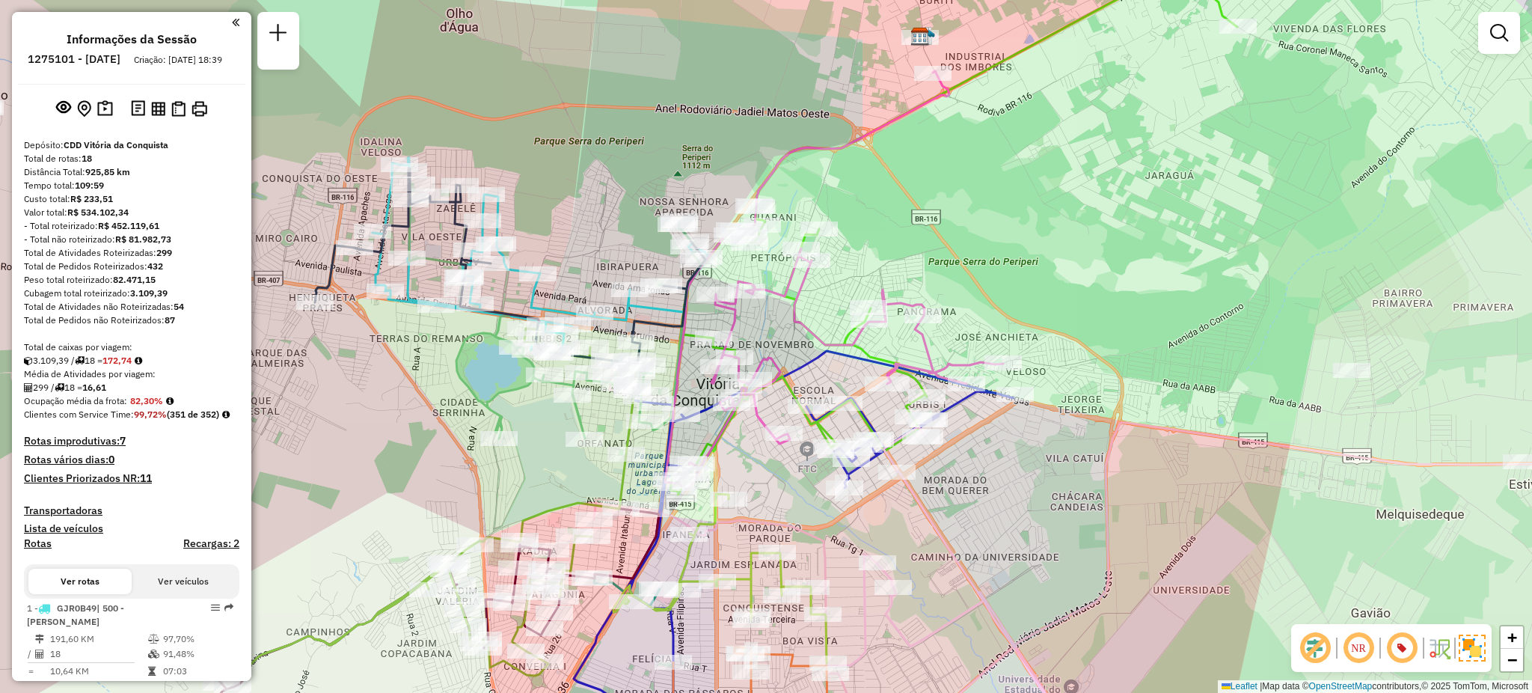
click at [1472, 646] on img at bounding box center [1472, 647] width 27 height 27
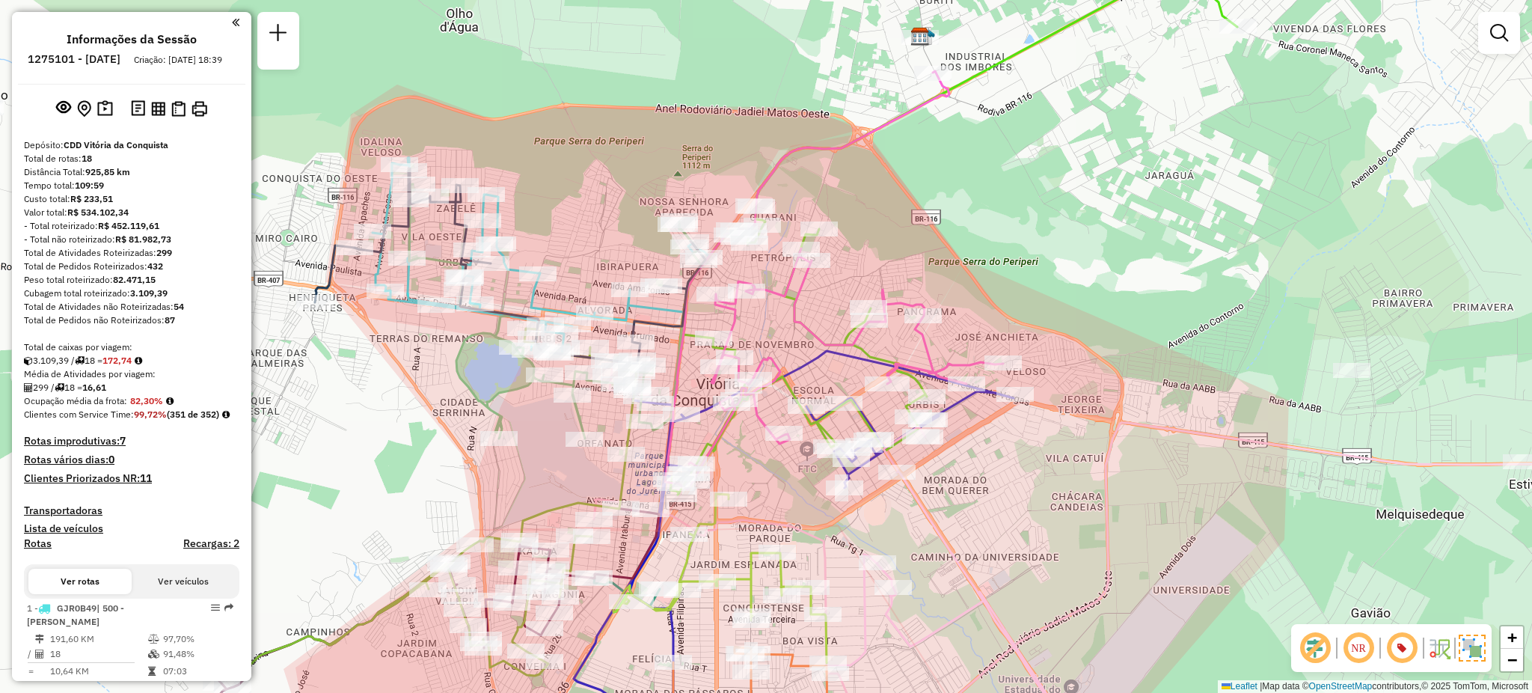
click at [1480, 656] on img at bounding box center [1472, 647] width 27 height 27
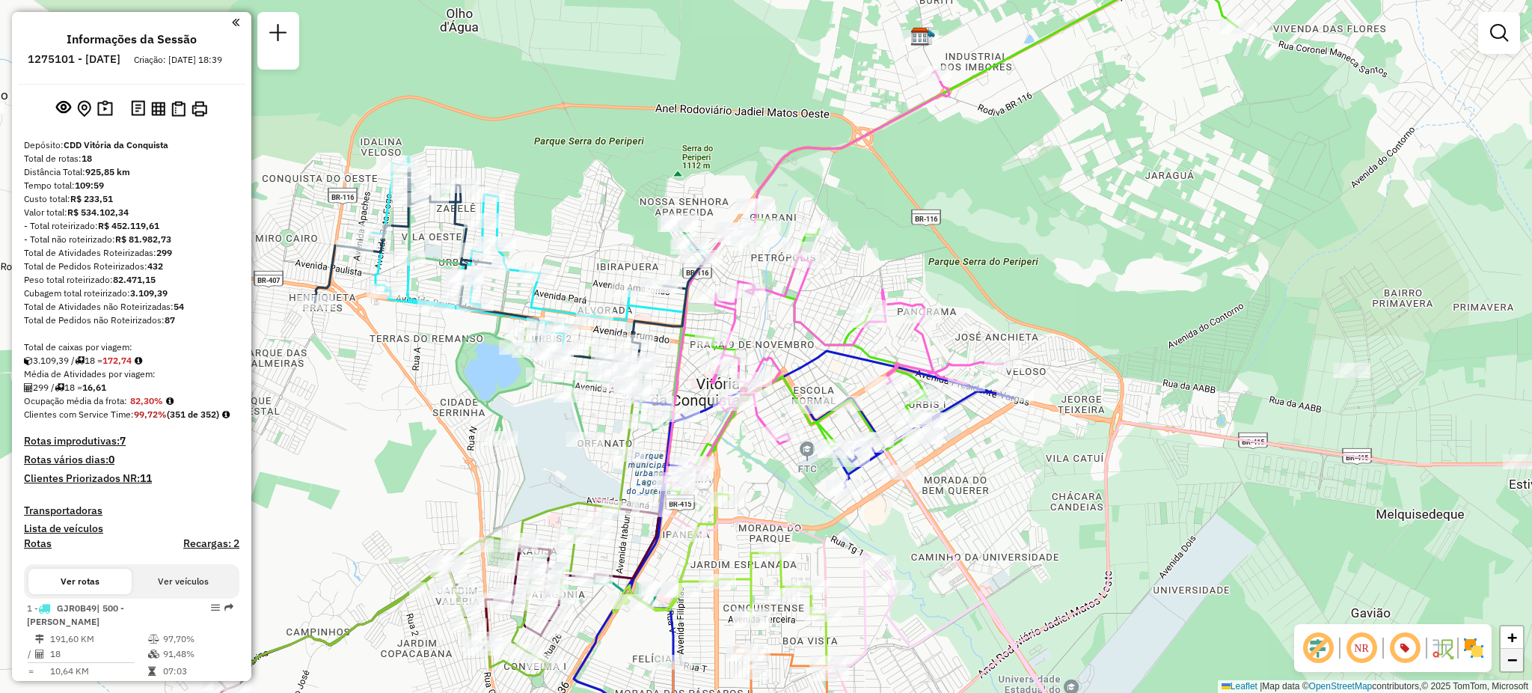
click at [1514, 665] on span "−" at bounding box center [1512, 659] width 10 height 19
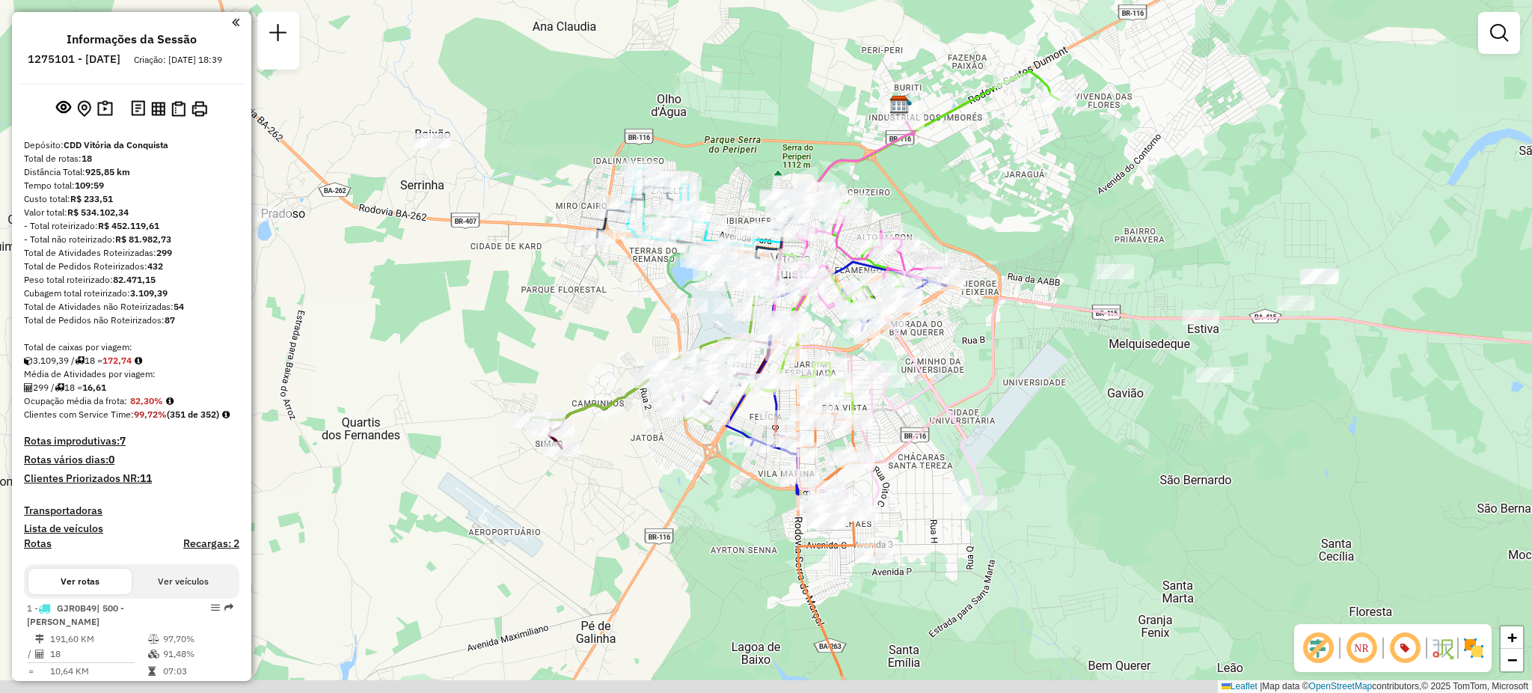
drag, startPoint x: 1128, startPoint y: 552, endPoint x: 1185, endPoint y: 464, distance: 105.0
click at [1185, 464] on div "Janela de atendimento Grade de atendimento Capacidade Transportadoras Veículos …" at bounding box center [766, 346] width 1532 height 693
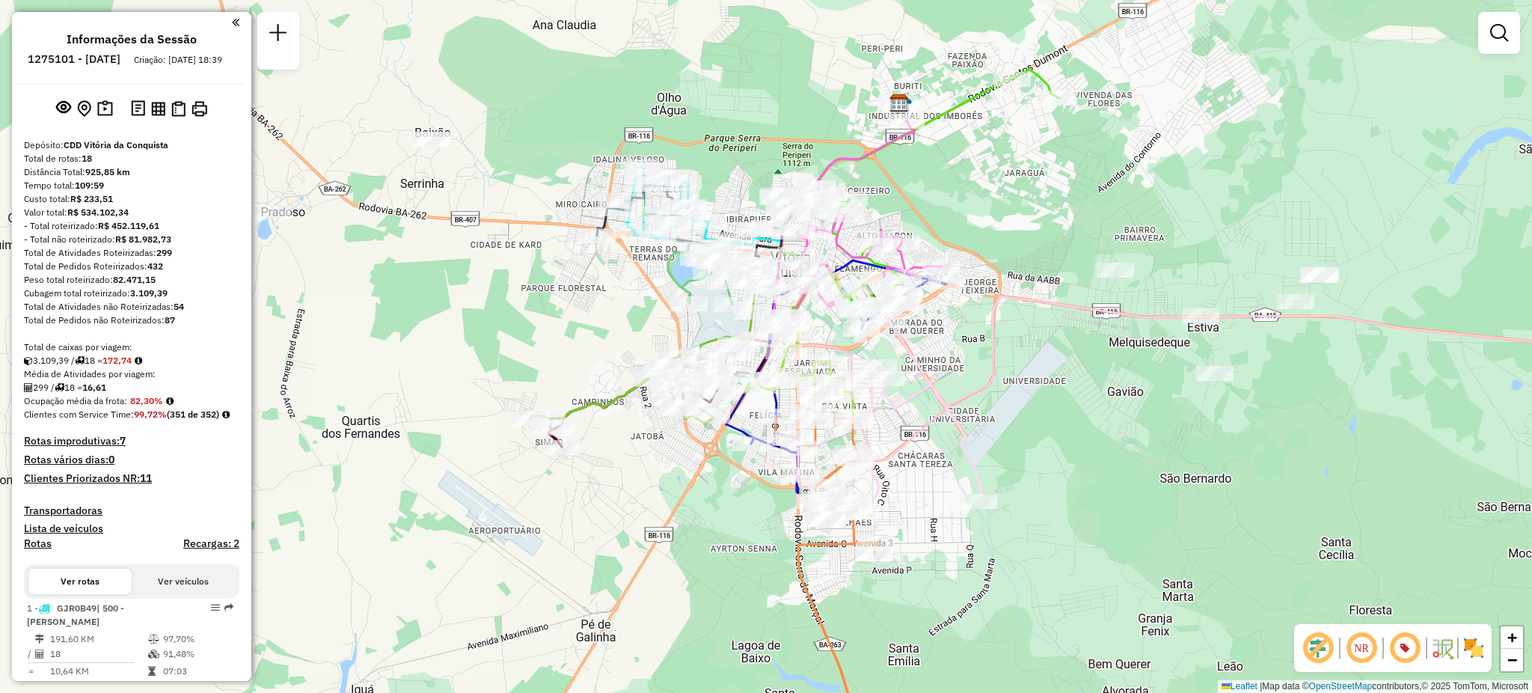
click at [1352, 652] on em at bounding box center [1361, 648] width 36 height 36
